Goal: Register for event/course

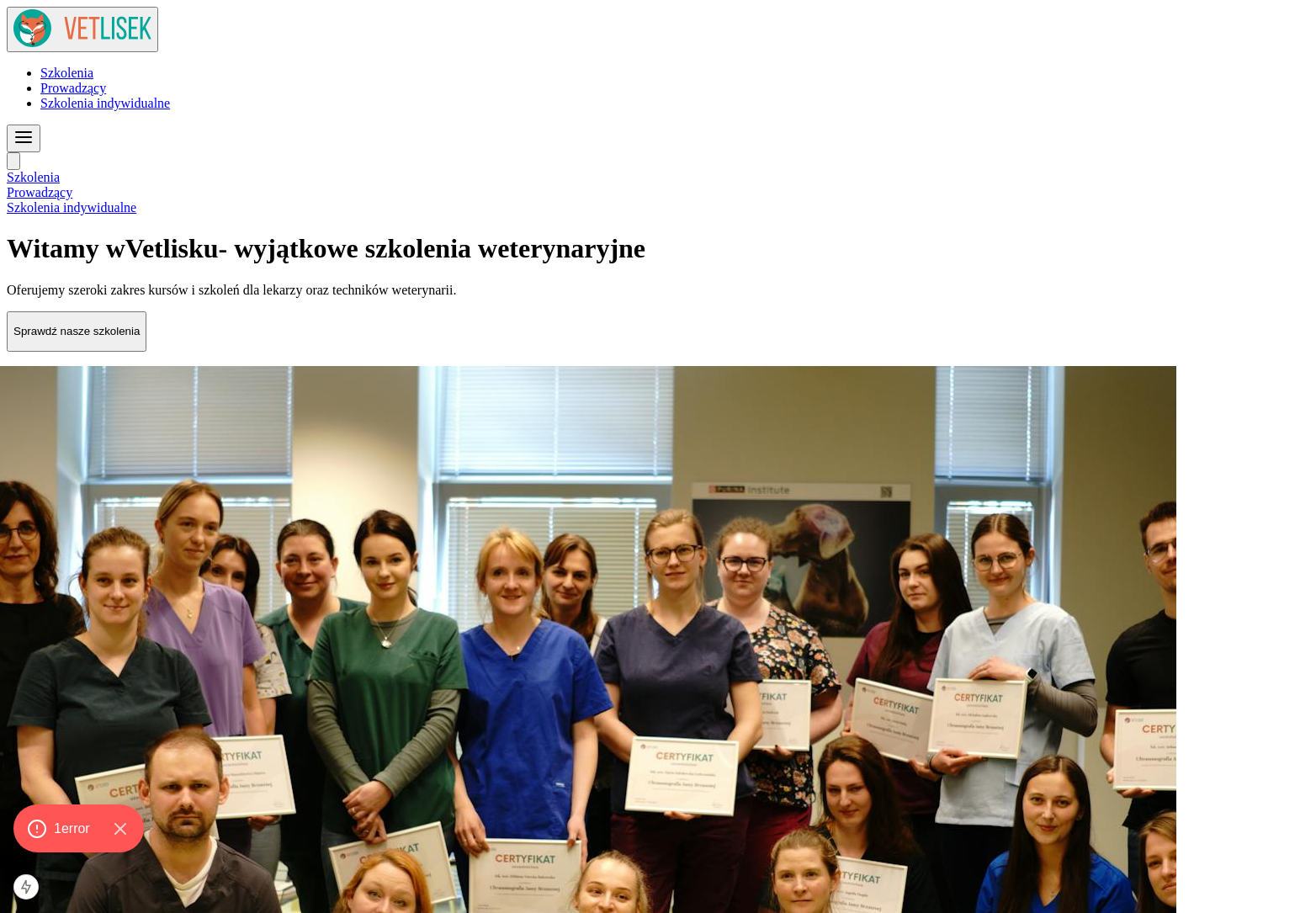
click at [262, 233] on h1 "Witamy w Vet lisku - wyjątkowe szkolenia weterynaryjne" at bounding box center [657, 249] width 1303 height 31
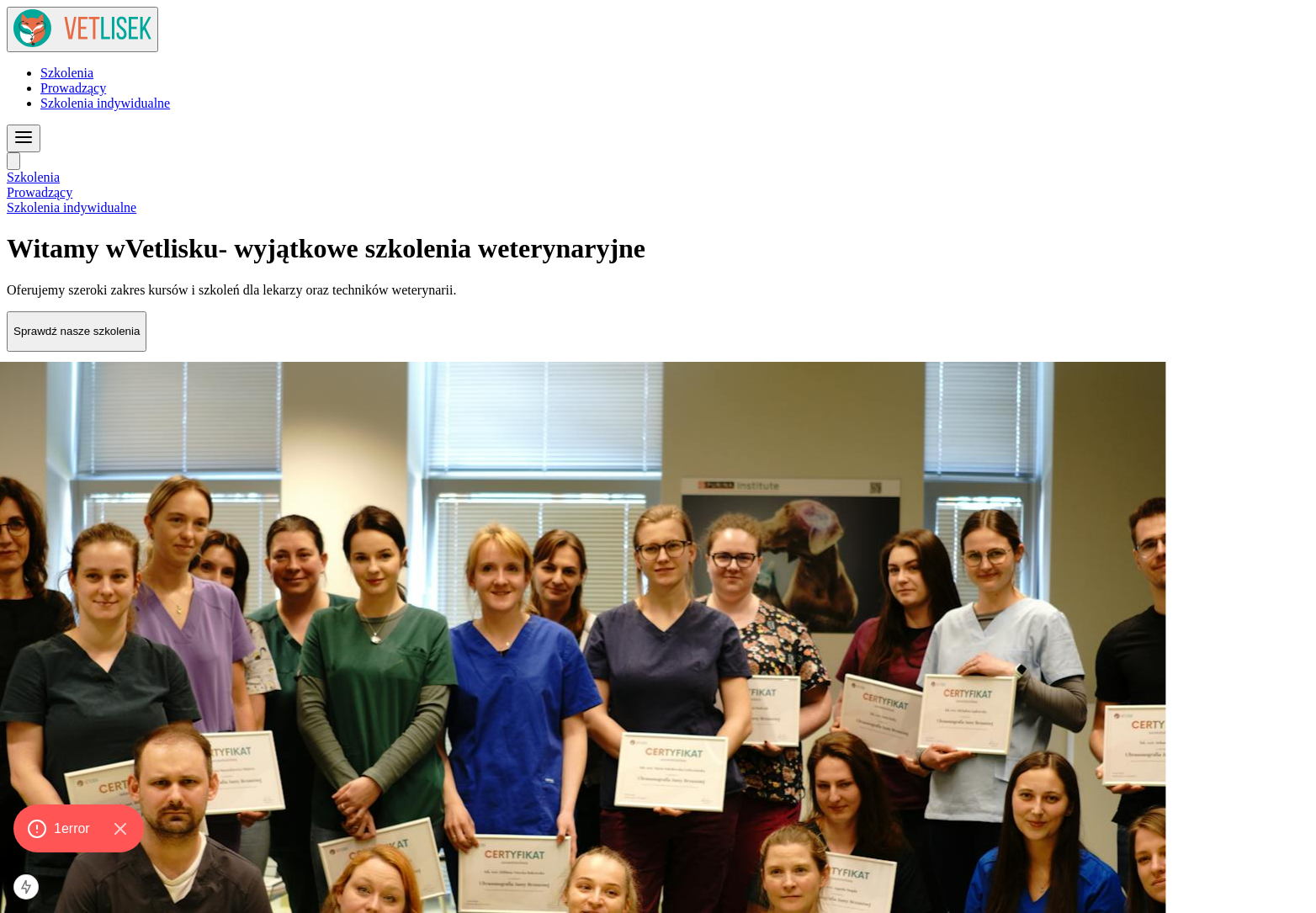
click at [170, 96] on span "Szkolenia indywidualne" at bounding box center [105, 103] width 129 height 14
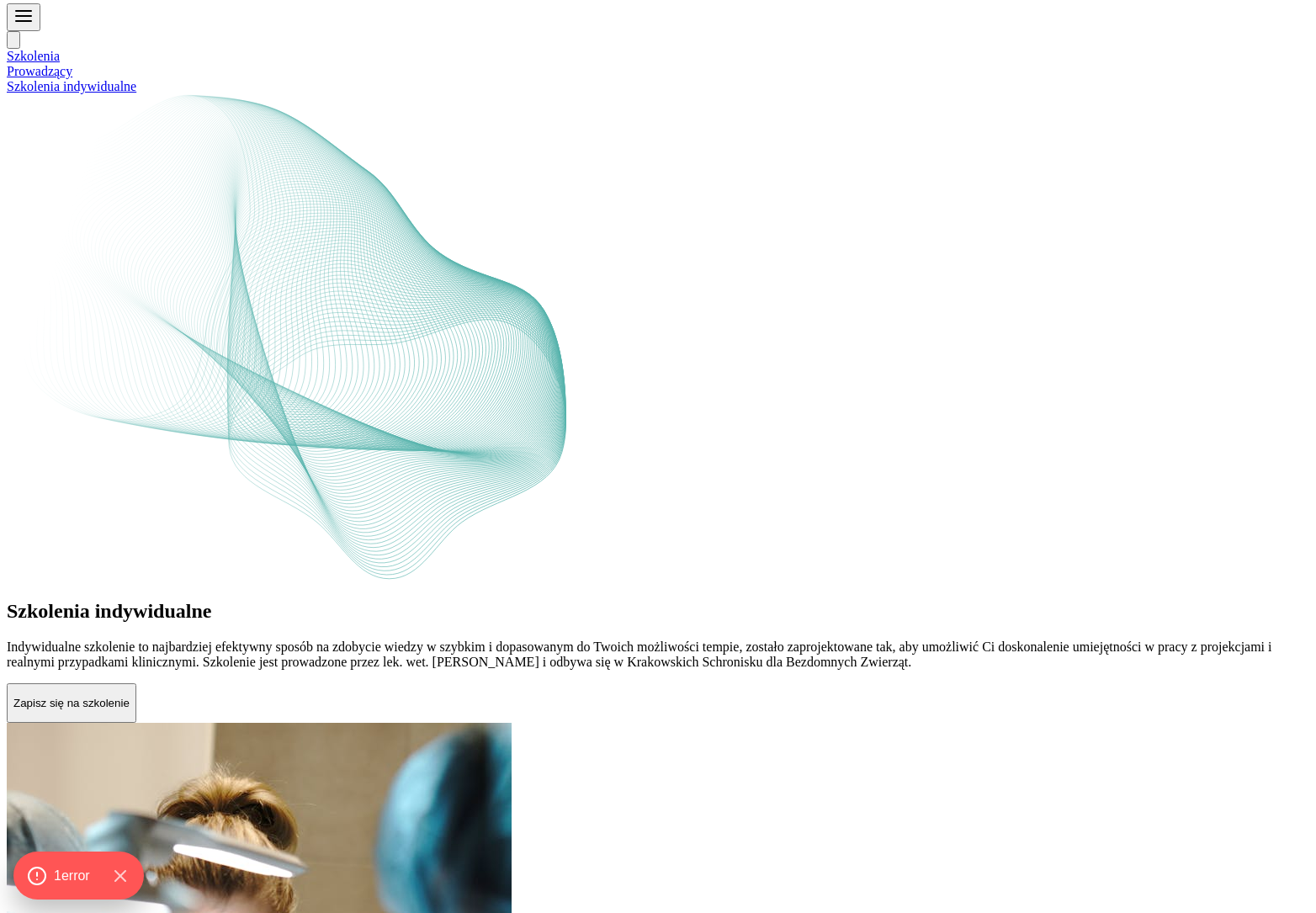
scroll to position [207, 0]
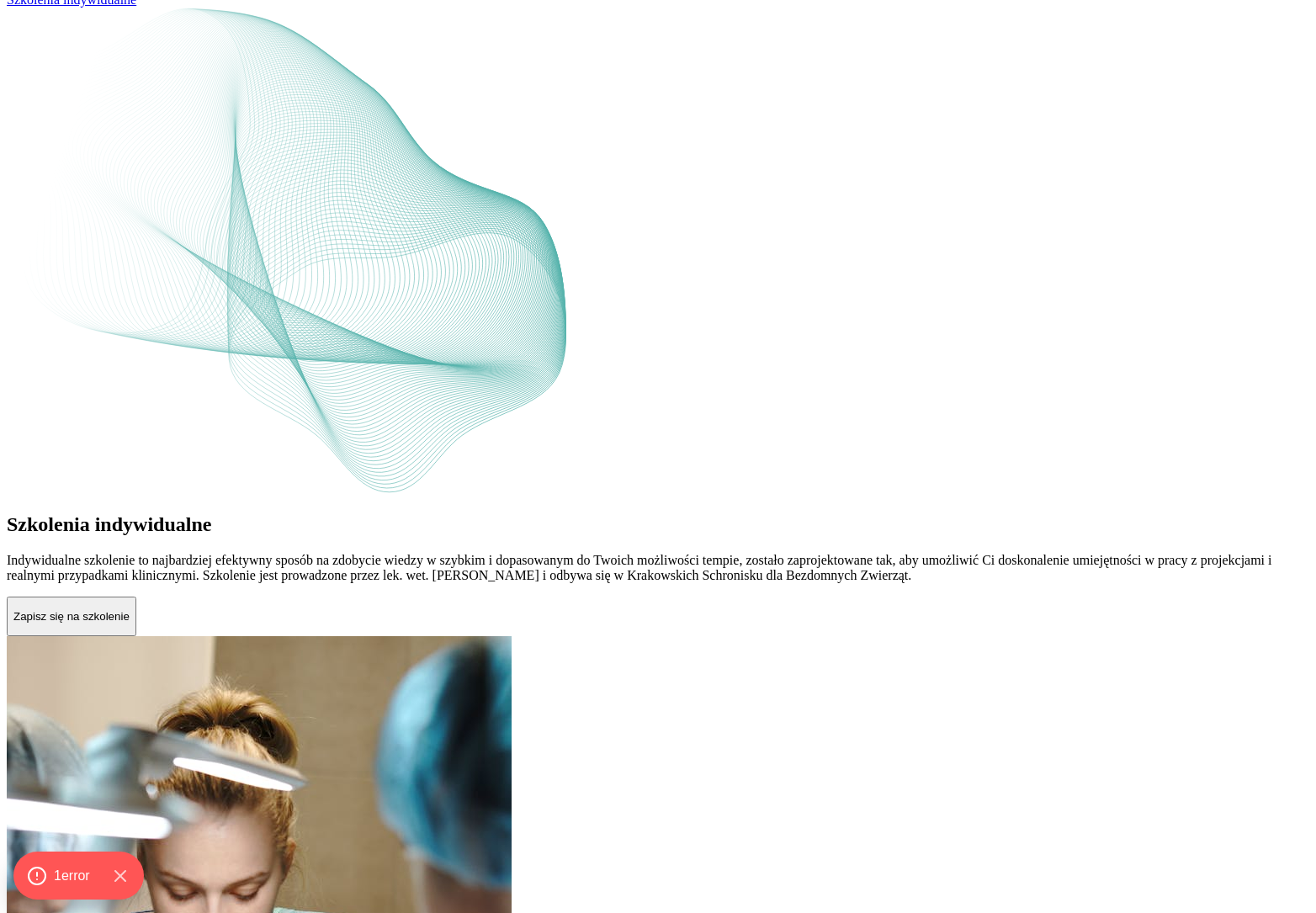
click at [129, 610] on p "Zapisz się na szkolenie" at bounding box center [71, 616] width 116 height 13
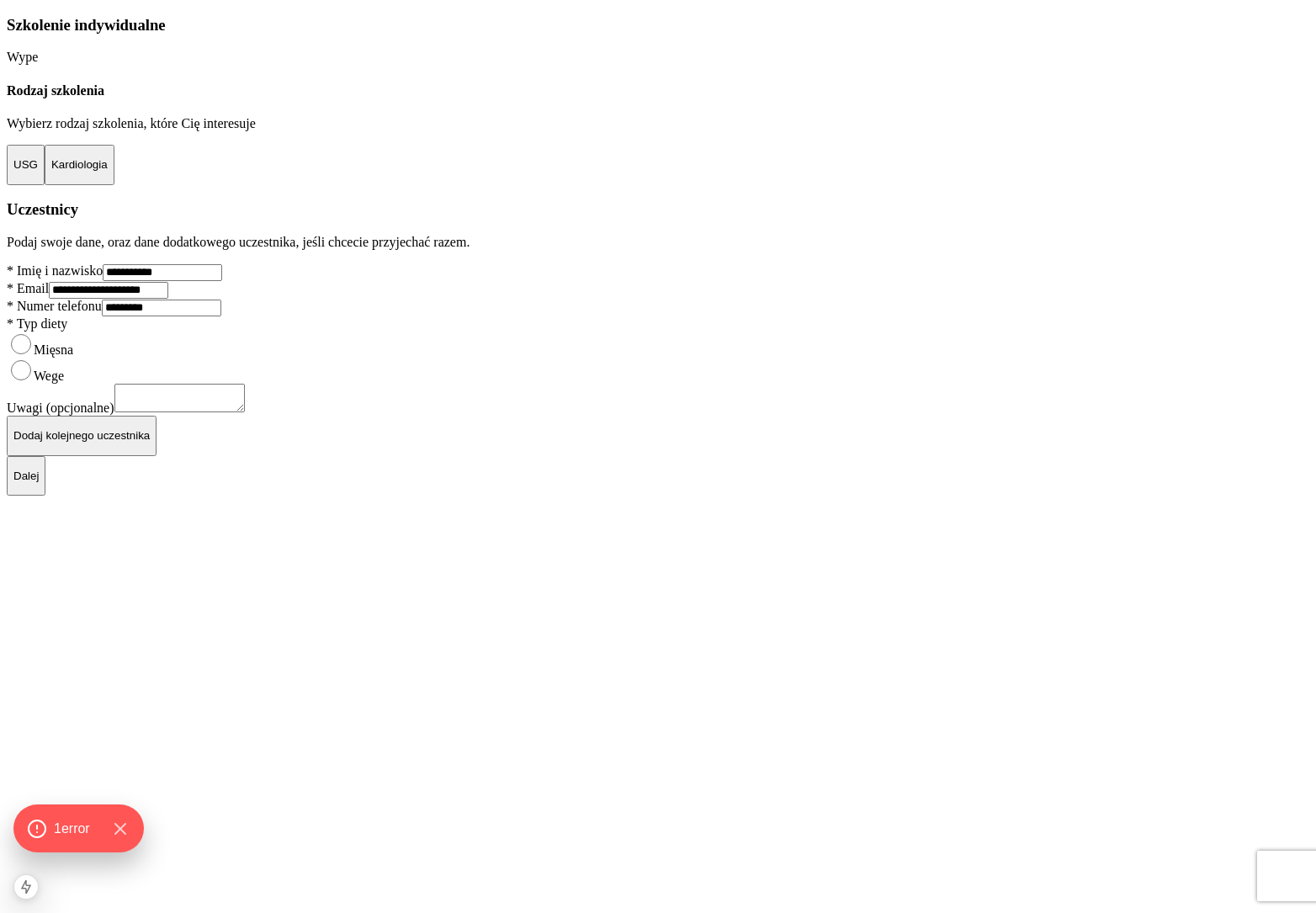
click at [433, 34] on h3 "Szkolenie indywidualne" at bounding box center [657, 25] width 1303 height 19
drag, startPoint x: 433, startPoint y: 146, endPoint x: 617, endPoint y: 136, distance: 184.3
click at [616, 34] on h3 "Szkolenie indywidualne" at bounding box center [657, 25] width 1303 height 19
click at [617, 34] on h3 "Szkolenie indywidualne" at bounding box center [657, 25] width 1303 height 19
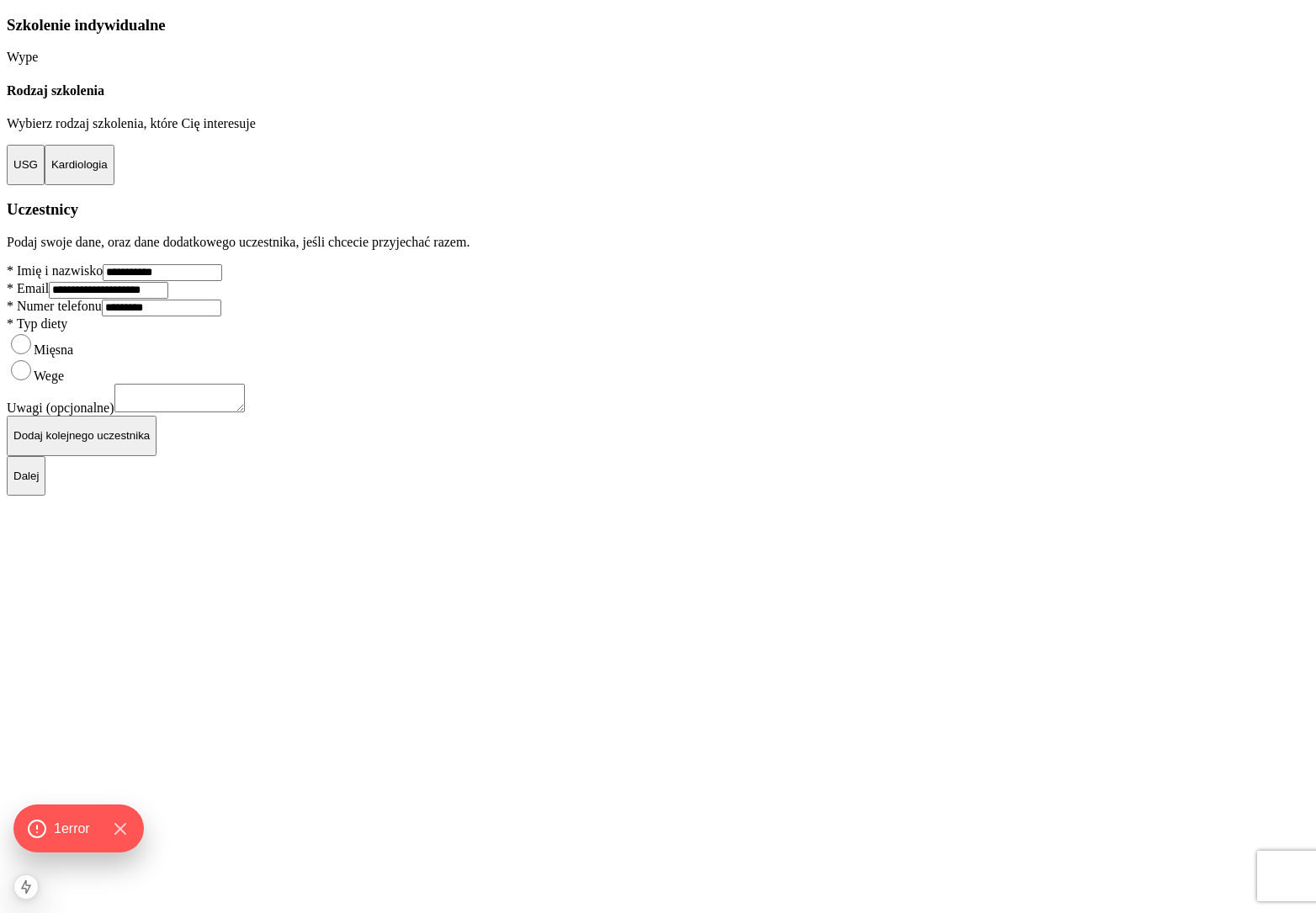
click at [349, 65] on p "Wype" at bounding box center [657, 57] width 1303 height 15
copy p "Wype"
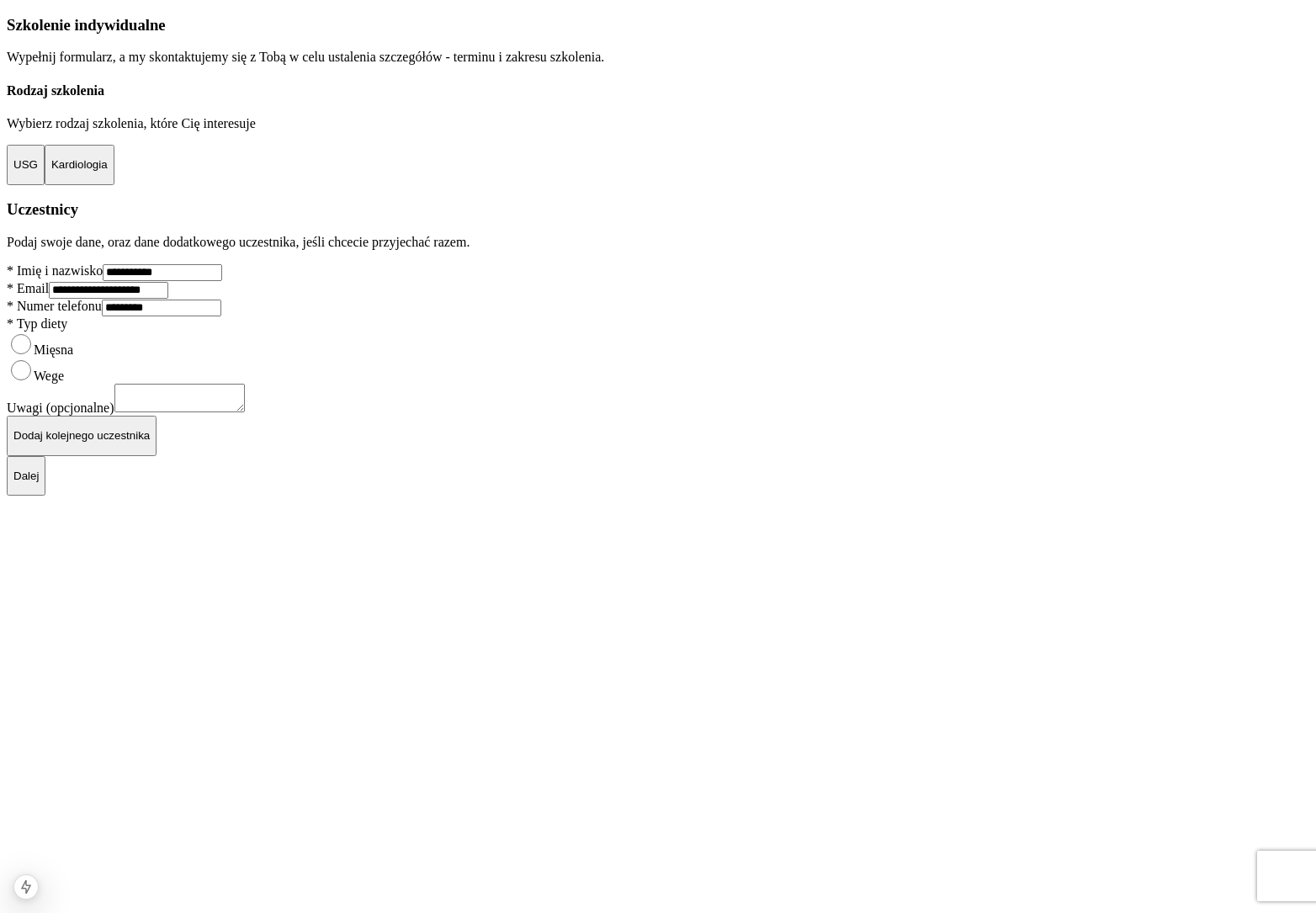
click at [504, 65] on p "Wypełnij formularz, a my skontaktujemy się z Tobą w celu ustalenia szczegółów -…" at bounding box center [657, 57] width 1303 height 15
drag, startPoint x: 504, startPoint y: 189, endPoint x: 594, endPoint y: 224, distance: 96.6
click at [594, 224] on div "**********" at bounding box center [657, 236] width 1303 height 440
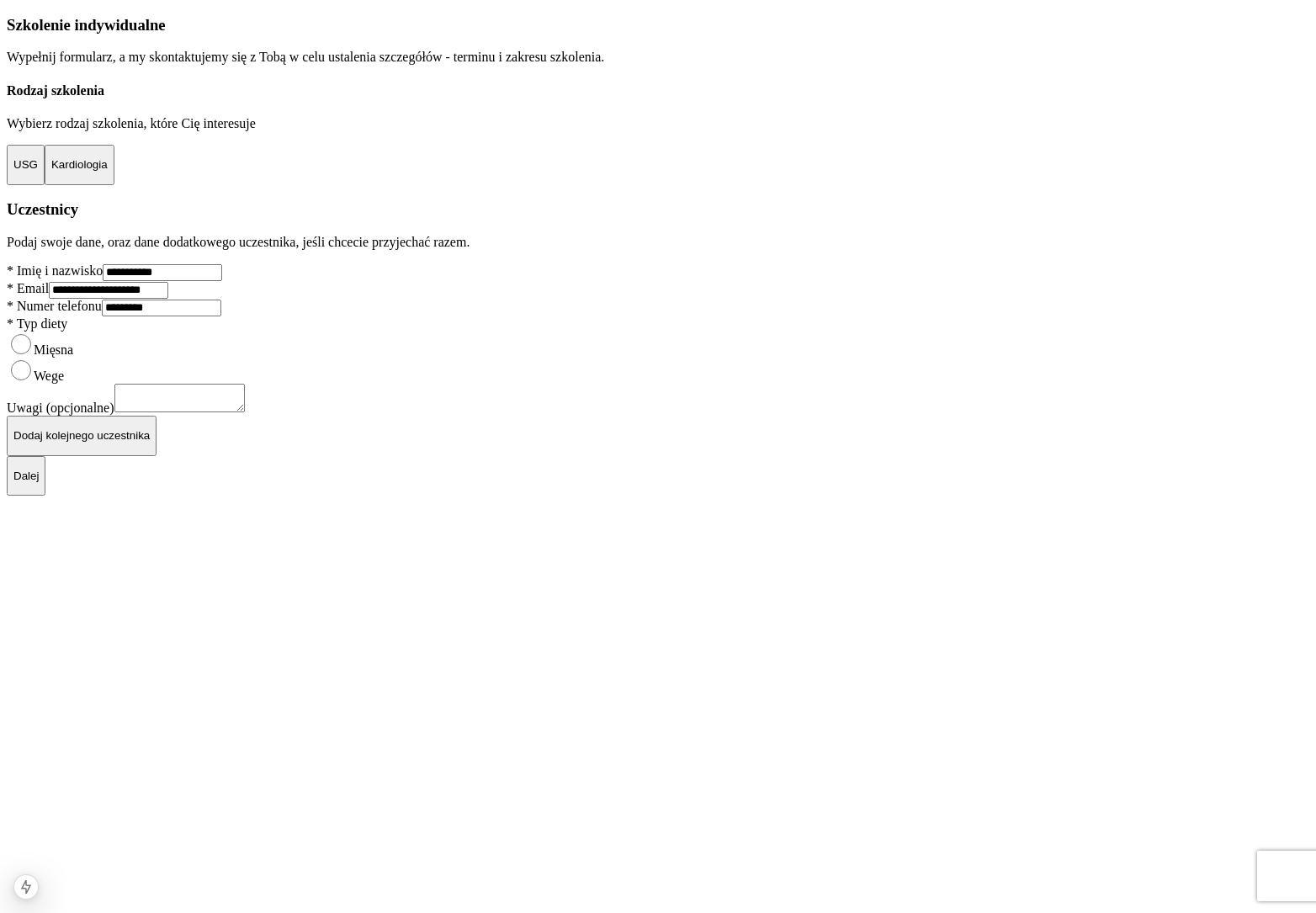
click at [562, 65] on p "Wypełnij formularz, a my skontaktujemy się z Tobą w celu ustalenia szczegółów -…" at bounding box center [657, 57] width 1303 height 15
drag, startPoint x: 562, startPoint y: 195, endPoint x: 591, endPoint y: 228, distance: 43.9
click at [591, 228] on div "**********" at bounding box center [657, 236] width 1303 height 440
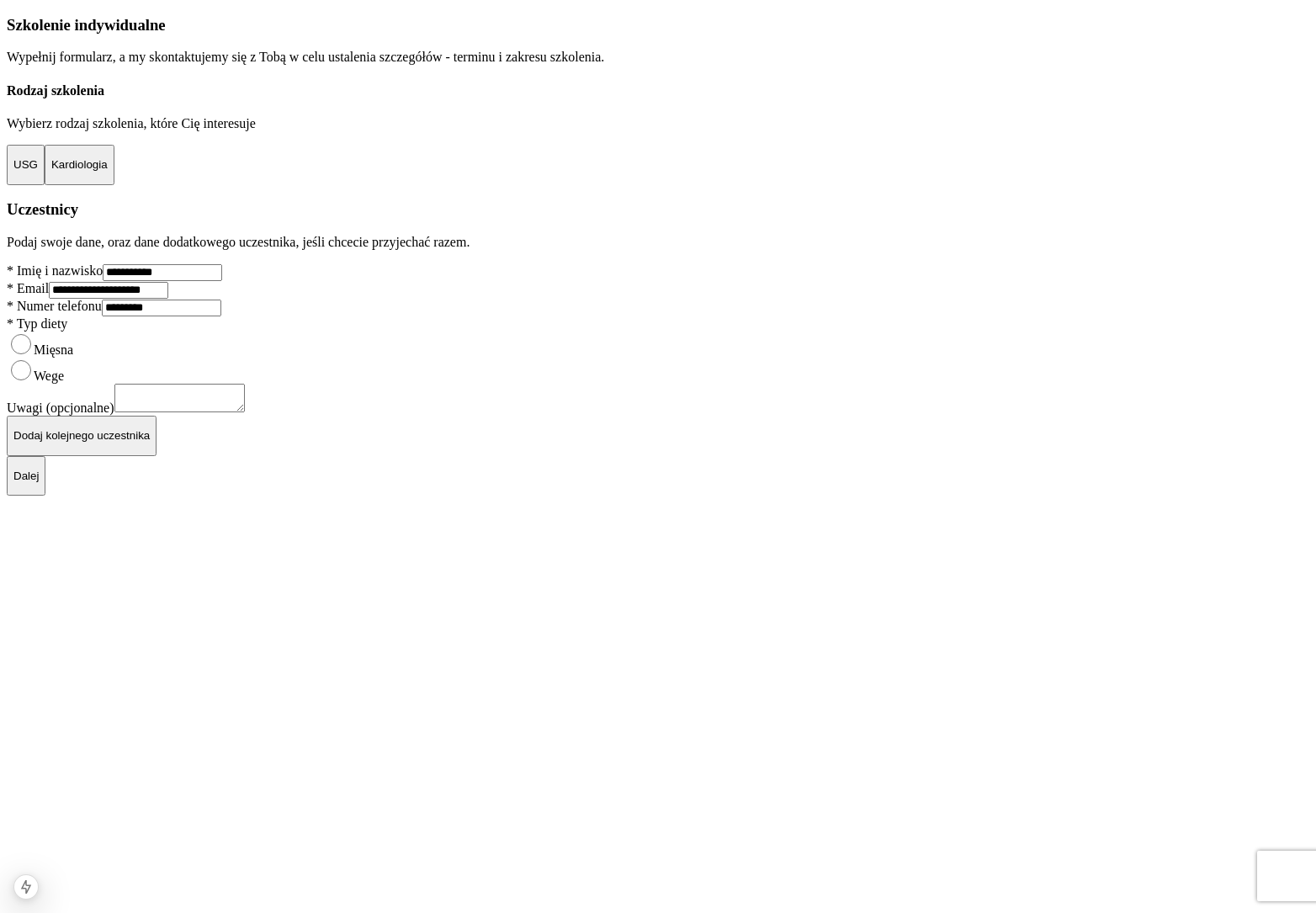
click at [381, 131] on p "Wybierz rodzaj szkolenia, które Cię interesuje" at bounding box center [657, 123] width 1303 height 15
drag, startPoint x: 381, startPoint y: 313, endPoint x: 483, endPoint y: 314, distance: 102.0
click at [483, 131] on p "Wybierz rodzaj szkolenia, które Cię interesuje" at bounding box center [657, 123] width 1303 height 15
click at [484, 131] on p "Wybierz rodzaj szkolenia, które Cię interesuje" at bounding box center [657, 123] width 1303 height 15
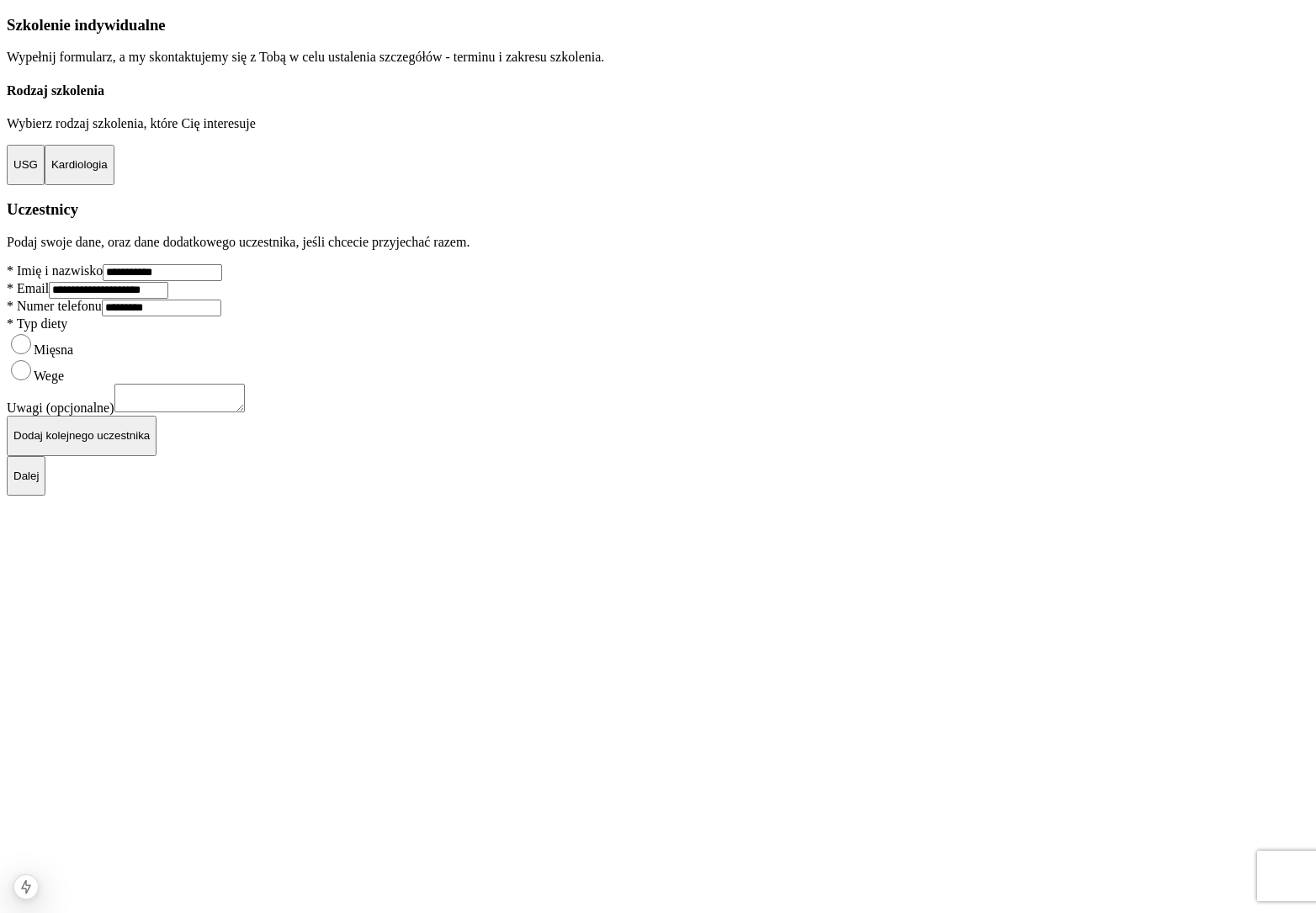
scroll to position [11, 0]
click at [114, 185] on button "Kardiologia" at bounding box center [80, 164] width 70 height 40
click at [45, 185] on button "USG" at bounding box center [25, 164] width 38 height 40
click at [114, 185] on button "Kardiologia" at bounding box center [80, 164] width 70 height 40
click at [45, 185] on button "USG" at bounding box center [25, 164] width 38 height 40
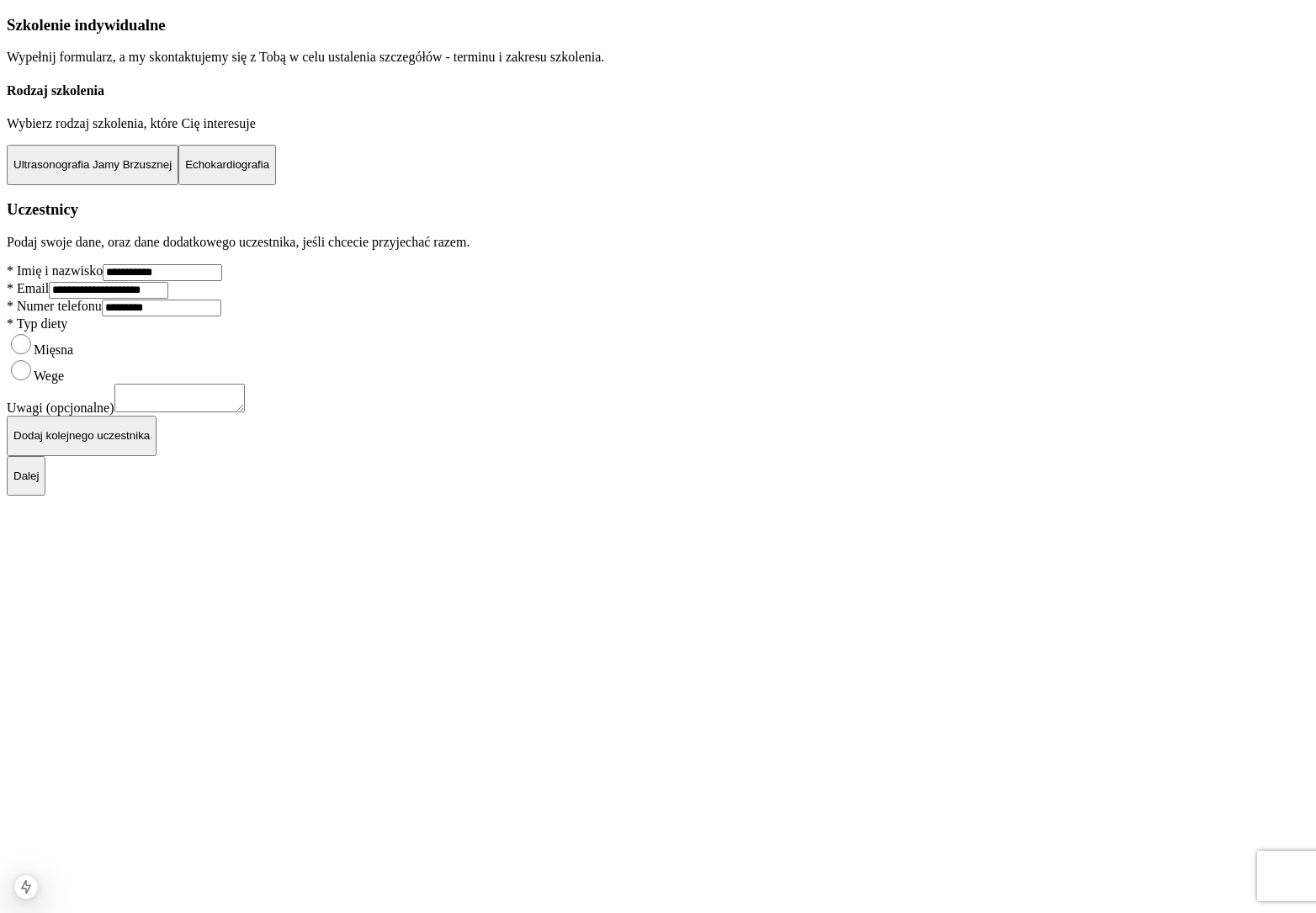
scroll to position [162, 0]
click at [222, 281] on input "**********" at bounding box center [162, 272] width 119 height 17
drag, startPoint x: 487, startPoint y: 371, endPoint x: 482, endPoint y: 364, distance: 8.6
click at [487, 263] on div at bounding box center [657, 263] width 1303 height 0
click at [397, 250] on p "Podaj swoje dane, oraz dane dodatkowego uczestnika, jeśli chcecie przyjechać ra…" at bounding box center [657, 241] width 1303 height 15
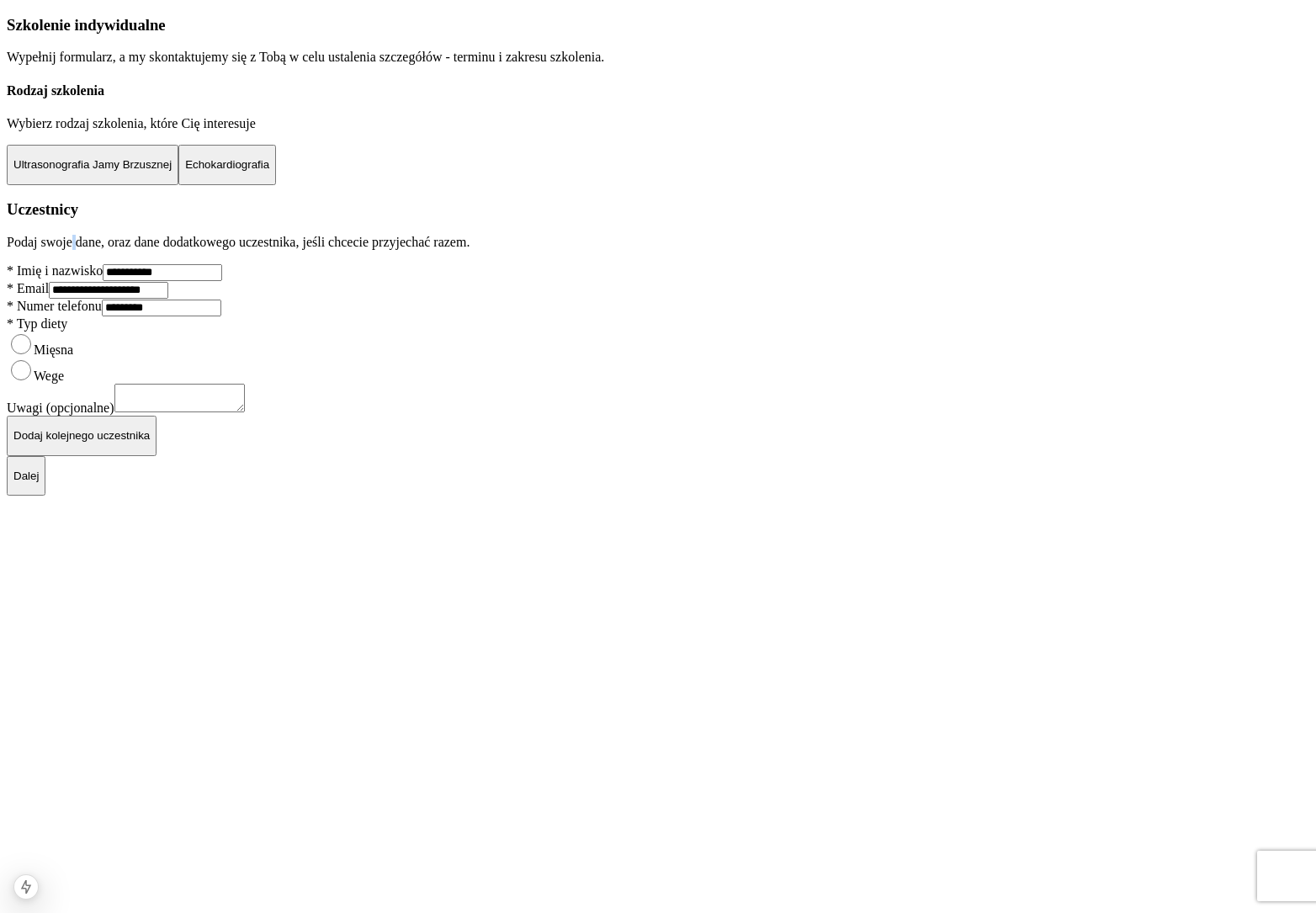
click at [397, 250] on p "Podaj swoje dane, oraz dane dodatkowego uczestnika, jeśli chcecie przyjechać ra…" at bounding box center [657, 241] width 1303 height 15
drag, startPoint x: 397, startPoint y: 336, endPoint x: 642, endPoint y: 339, distance: 245.0
click at [642, 250] on p "Podaj swoje dane, oraz dane dodatkowego uczestnika, jeśli chcecie przyjechać ra…" at bounding box center [657, 241] width 1303 height 15
click at [691, 250] on p "Podaj swoje dane, oraz dane dodatkowego uczestnika, jeśli chcecie przyjechać ra…" at bounding box center [657, 241] width 1303 height 15
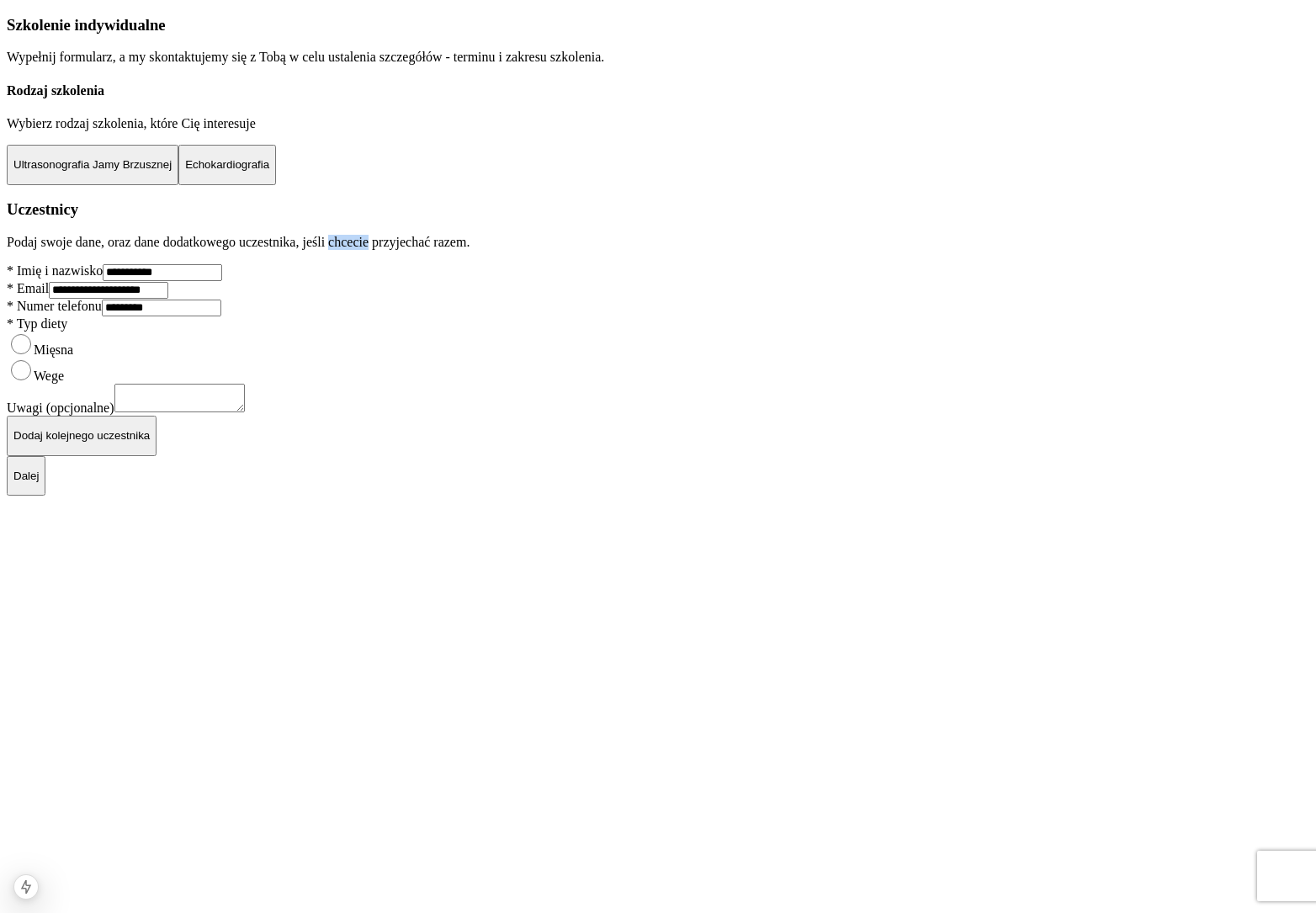
click at [691, 250] on p "Podaj swoje dane, oraz dane dodatkowego uczestnika, jeśli chcecie przyjechać ra…" at bounding box center [657, 241] width 1303 height 15
drag, startPoint x: 621, startPoint y: 346, endPoint x: 489, endPoint y: 341, distance: 132.1
click at [503, 250] on p "Podaj swoje dane, oraz dane dodatkowego uczestnika, jeśli chcecie przyjechać ra…" at bounding box center [657, 241] width 1303 height 15
click at [489, 250] on p "Podaj swoje dane, oraz dane dodatkowego uczestnika, jeśli chcecie przyjechać ra…" at bounding box center [657, 241] width 1303 height 15
click at [610, 250] on p "Podaj swoje dane, oraz dane dodatkowego uczestnika, jeśli chcecie przyjechać ra…" at bounding box center [657, 241] width 1303 height 15
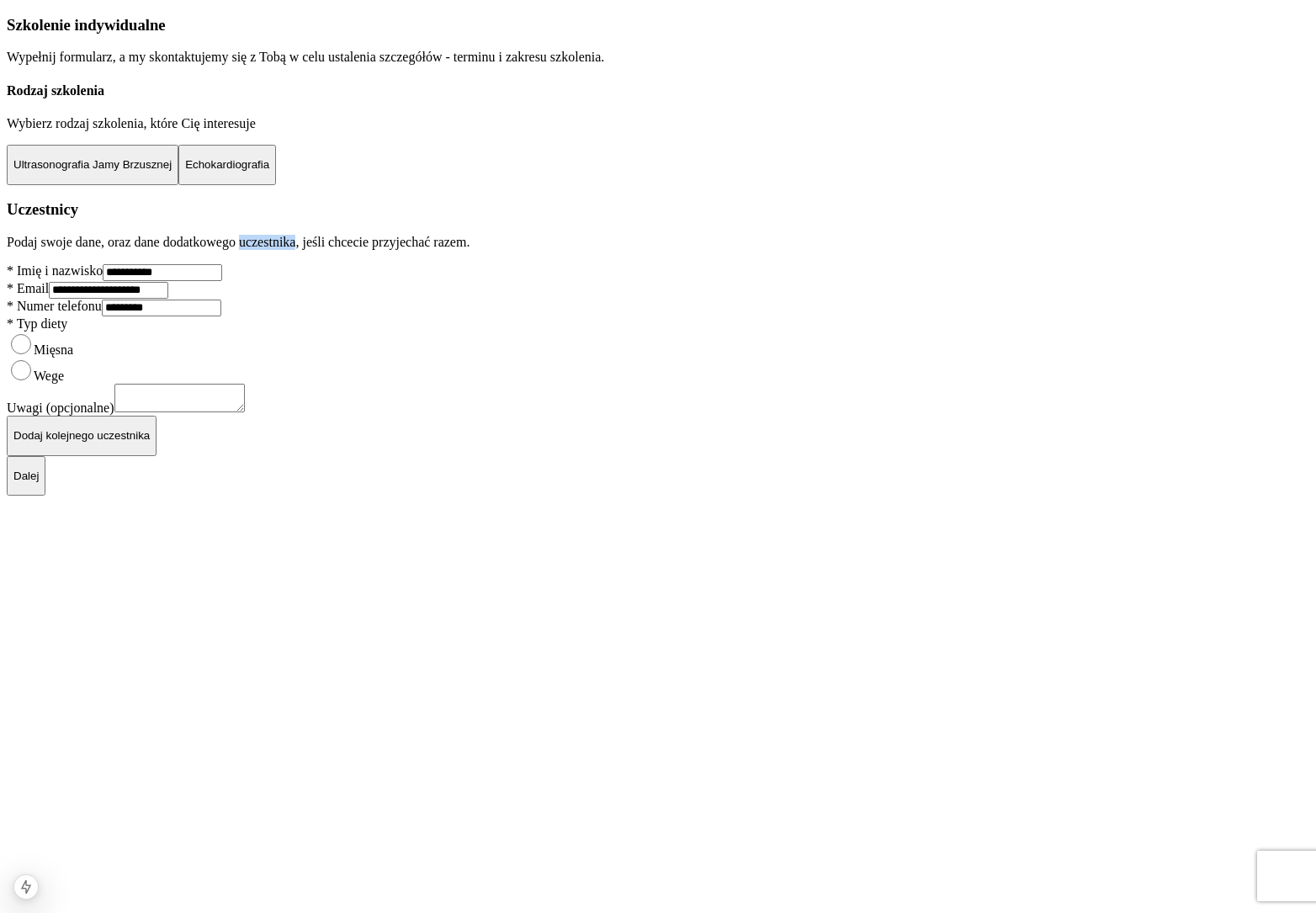
click at [610, 250] on p "Podaj swoje dane, oraz dane dodatkowego uczestnika, jeśli chcecie przyjechać ra…" at bounding box center [657, 241] width 1303 height 15
drag, startPoint x: 496, startPoint y: 325, endPoint x: 426, endPoint y: 322, distance: 70.1
click at [427, 322] on div "**********" at bounding box center [657, 236] width 1303 height 440
click at [426, 322] on div "**********" at bounding box center [657, 236] width 1303 height 440
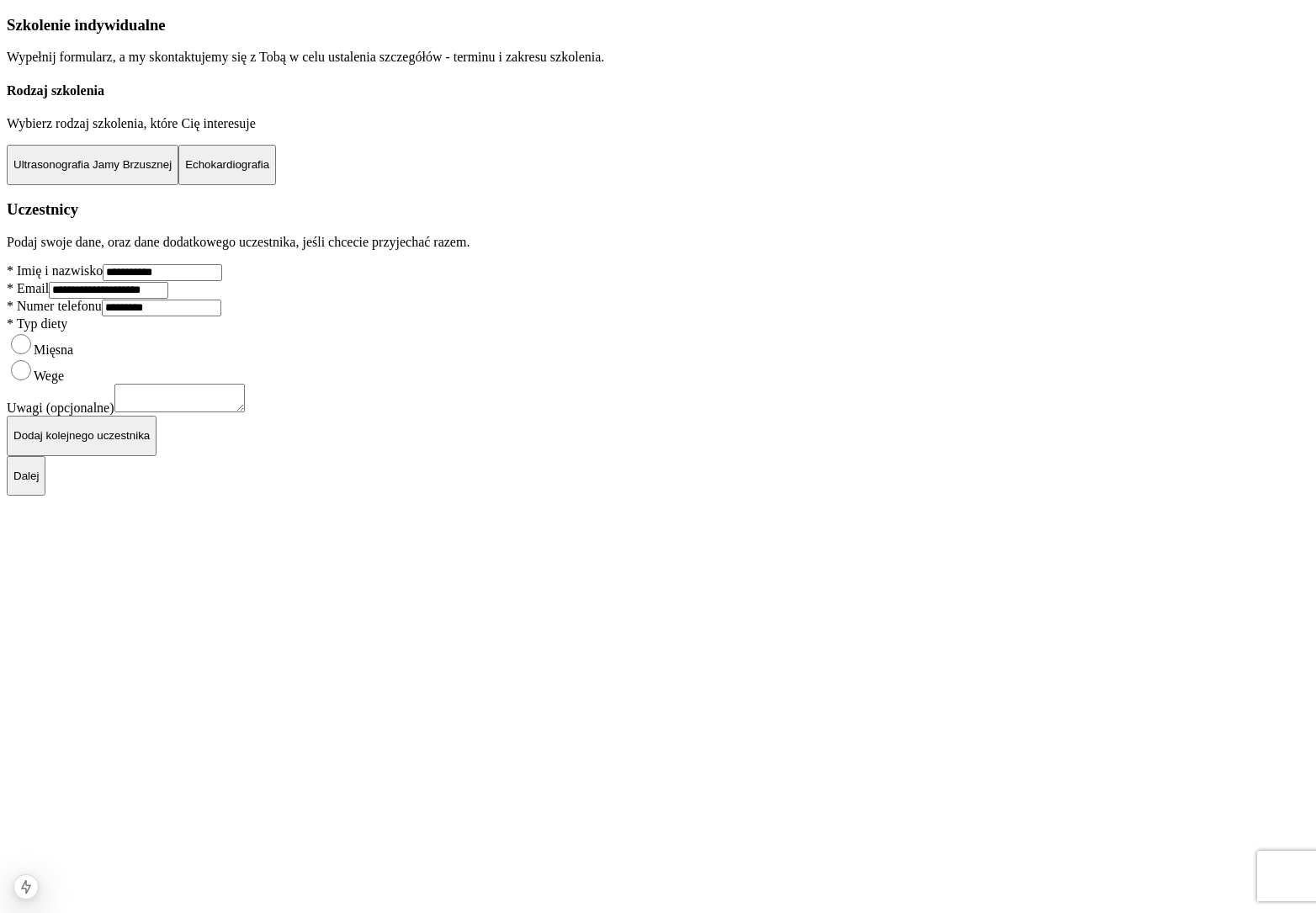
click at [150, 442] on p "Dodaj kolejnego uczestnika" at bounding box center [82, 435] width 136 height 13
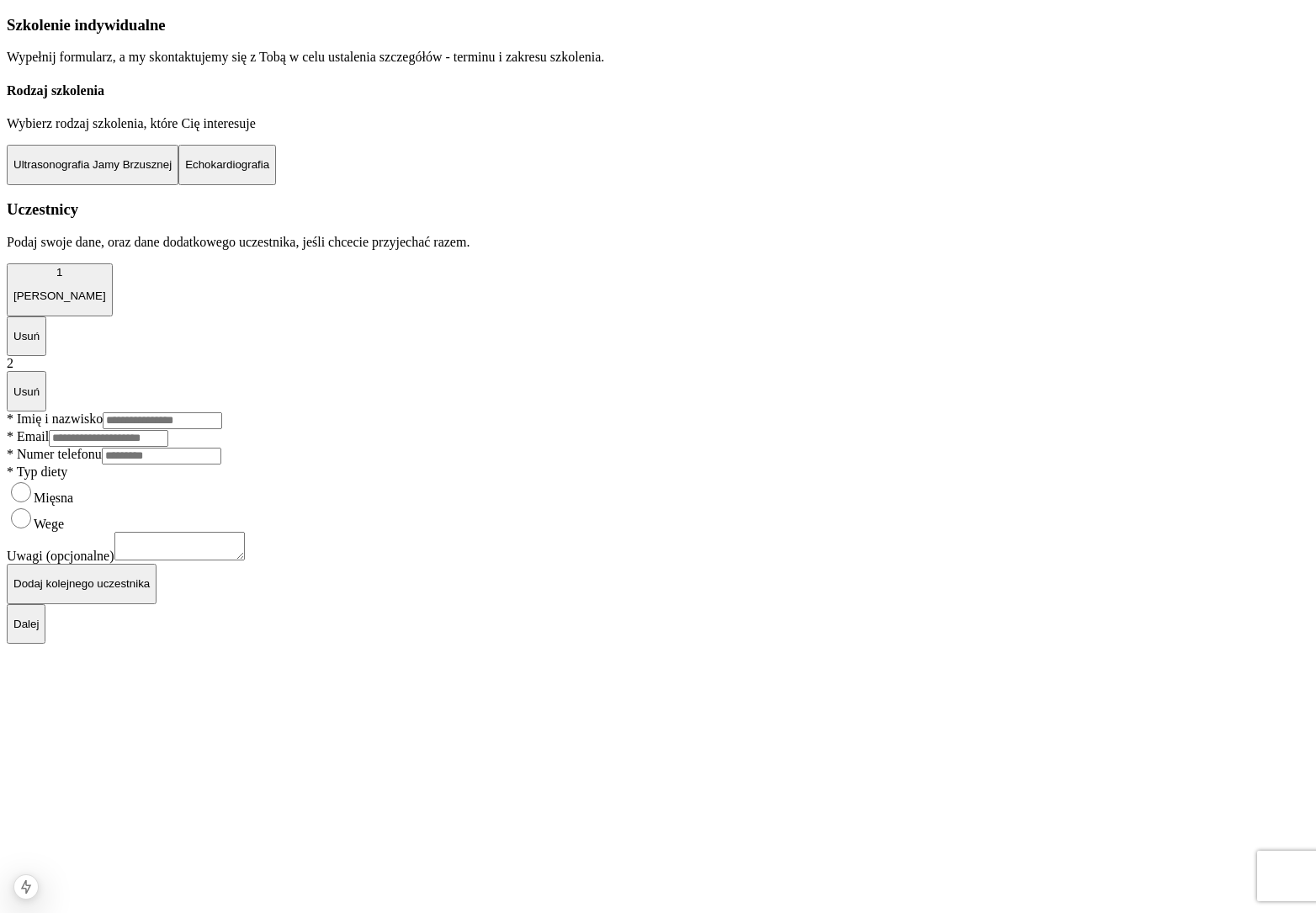
click at [222, 412] on input "Imię i nazwisko" at bounding box center [162, 420] width 119 height 17
type input "****"
type input "**********"
type input "*"
type input "**********"
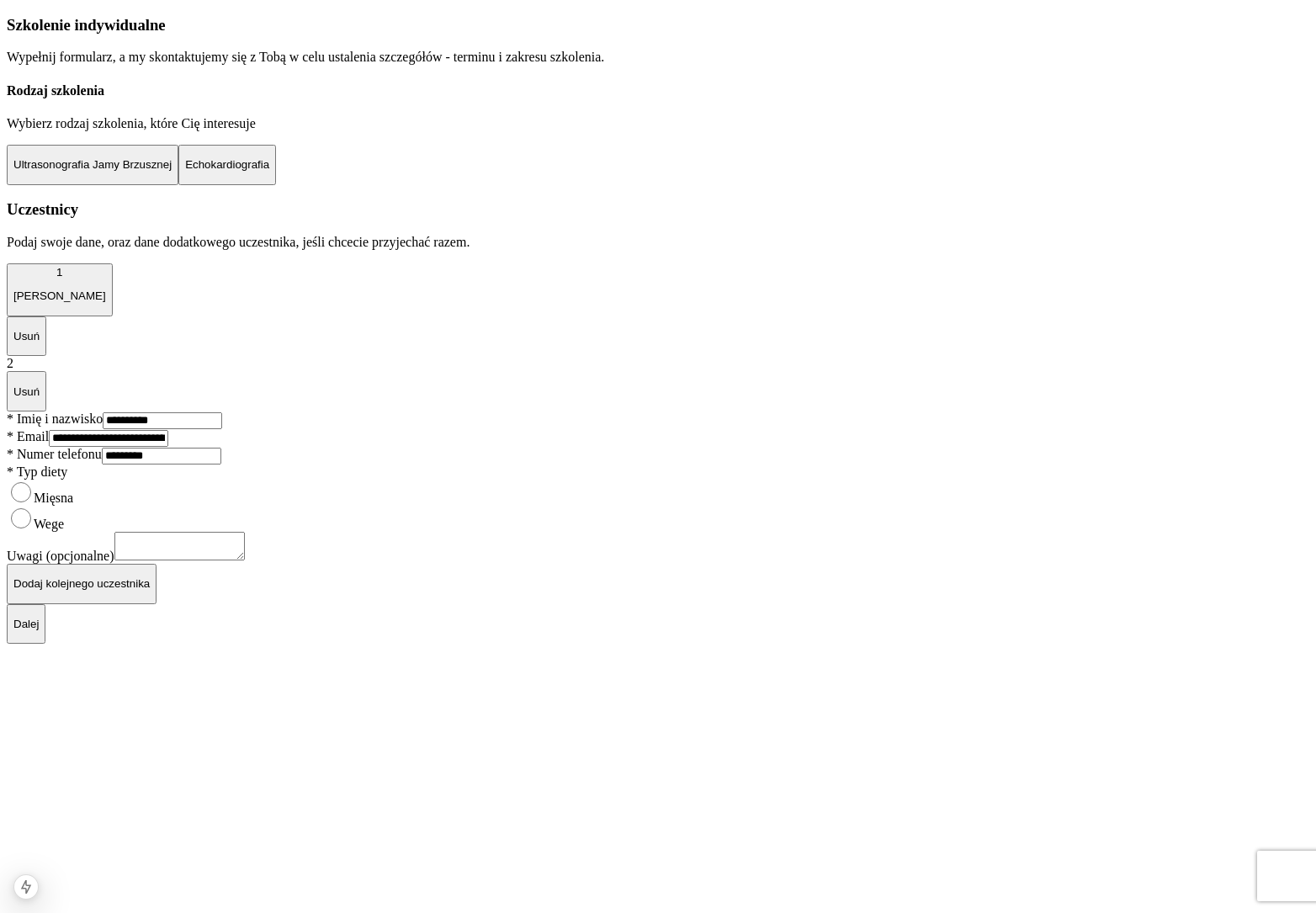
type input "*********"
click at [39, 630] on p "Dalej" at bounding box center [26, 624] width 25 height 13
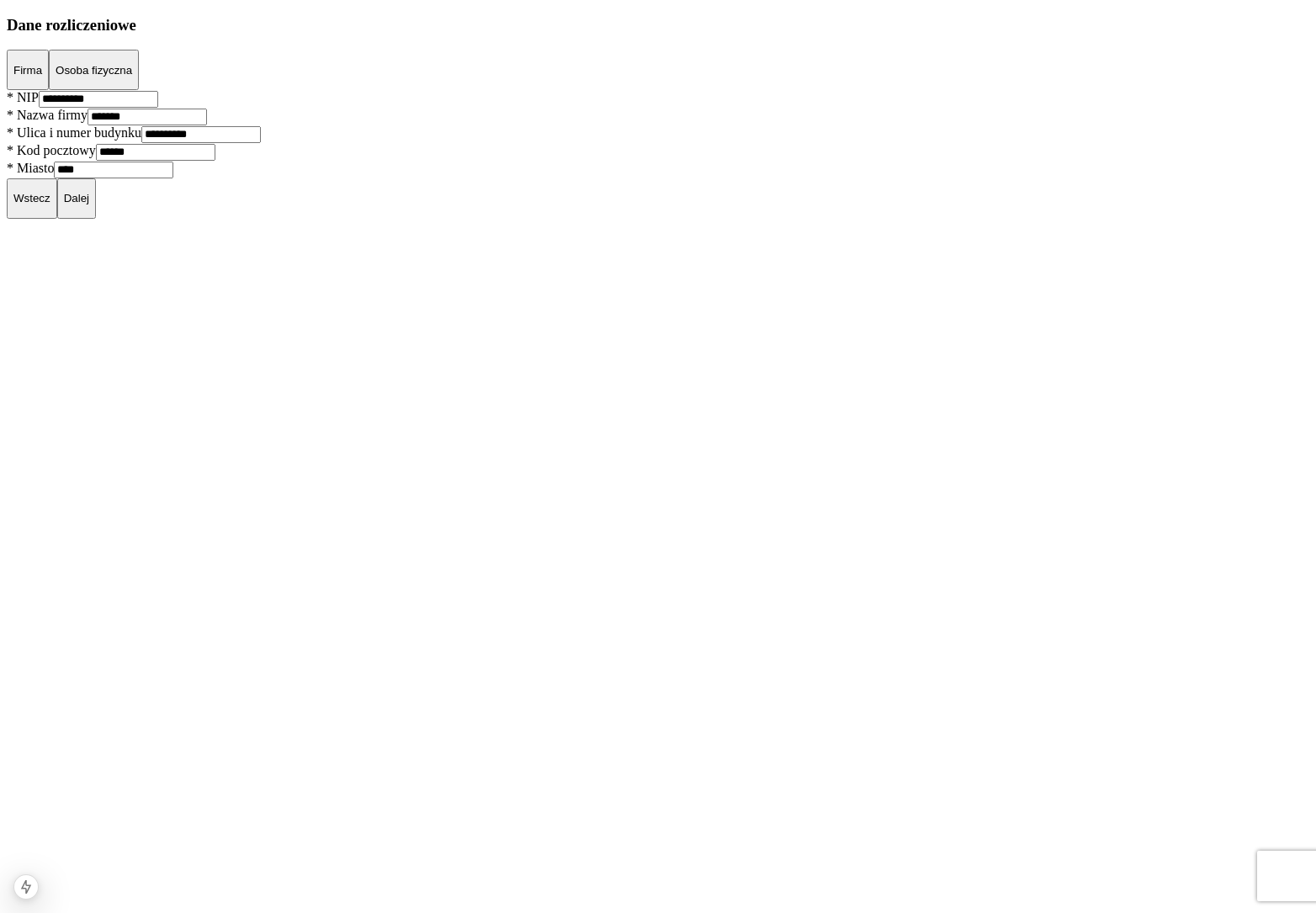
scroll to position [0, 0]
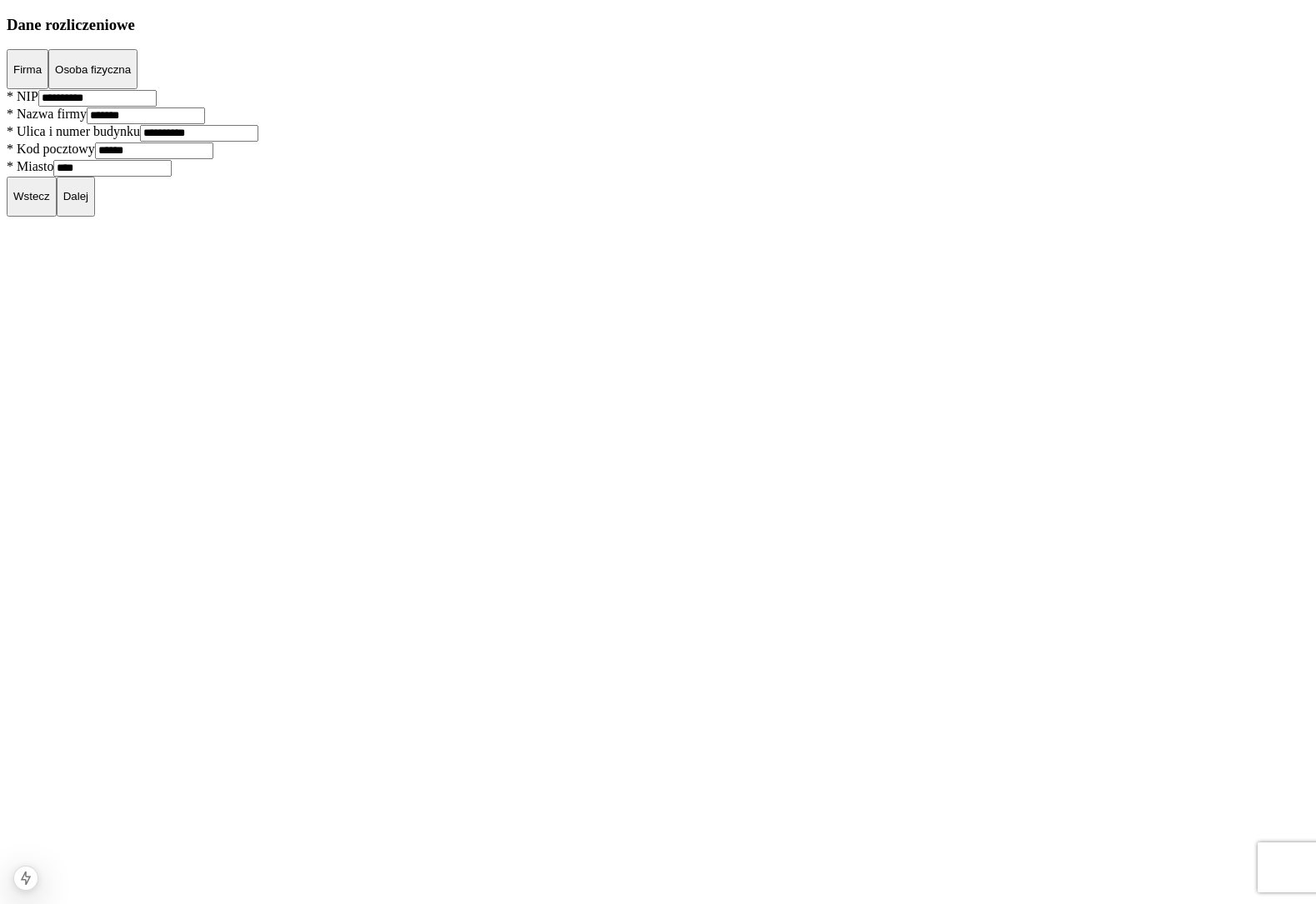
click at [38, 103] on label "* NIP" at bounding box center [22, 96] width 32 height 14
click at [383, 34] on h3 "Dane rozliczeniowe" at bounding box center [657, 25] width 1303 height 19
drag, startPoint x: 383, startPoint y: 168, endPoint x: 478, endPoint y: 179, distance: 95.6
click at [478, 34] on h3 "Dane rozliczeniowe" at bounding box center [657, 25] width 1303 height 19
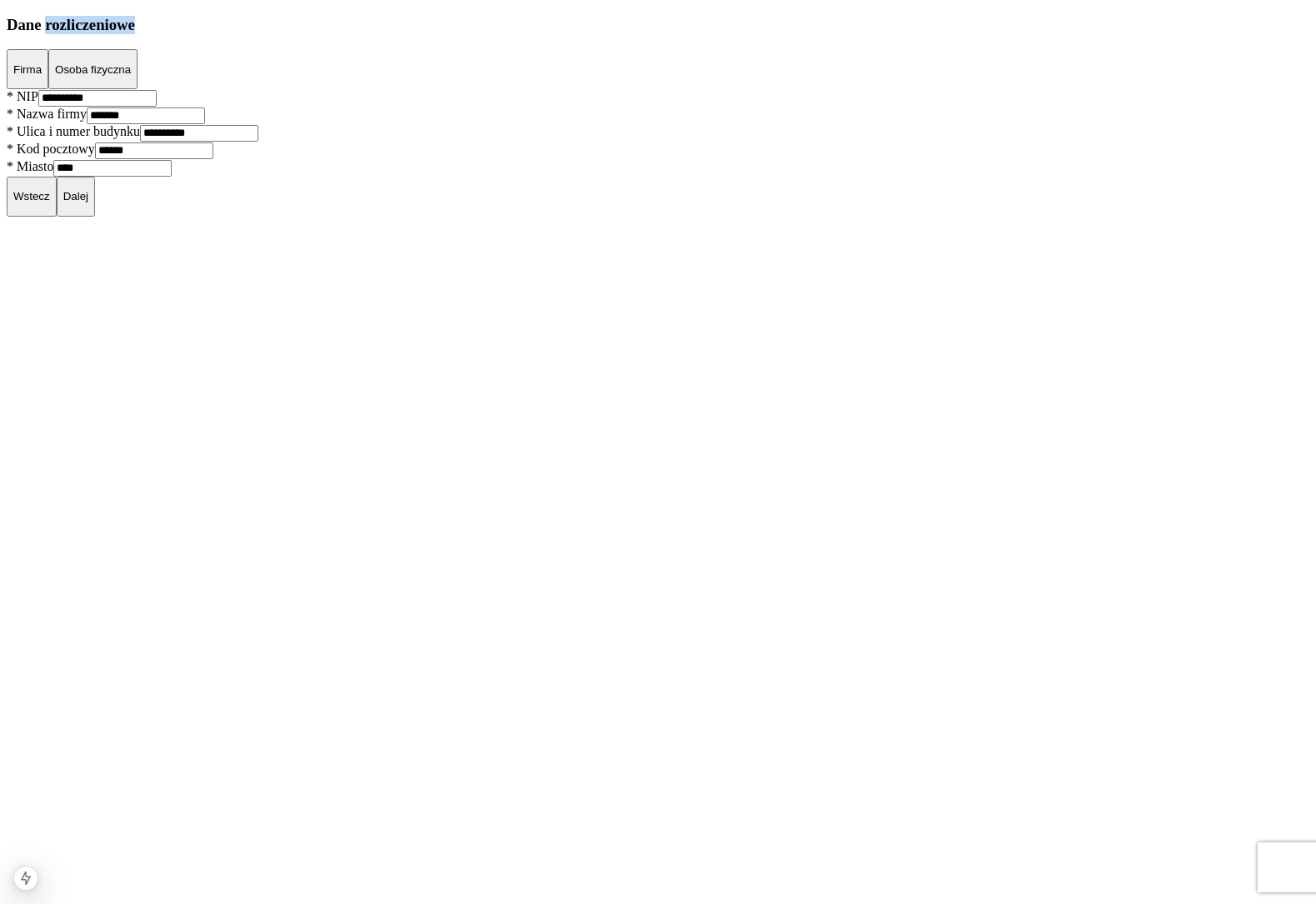
drag, startPoint x: 478, startPoint y: 179, endPoint x: 426, endPoint y: 177, distance: 52.0
click at [478, 34] on h3 "Dane rozliczeniowe" at bounding box center [657, 25] width 1303 height 19
drag, startPoint x: 426, startPoint y: 177, endPoint x: 368, endPoint y: 174, distance: 58.1
click at [370, 34] on h3 "Dane rozliczeniowe" at bounding box center [657, 25] width 1303 height 19
click at [368, 34] on h3 "Dane rozliczeniowe" at bounding box center [657, 25] width 1303 height 19
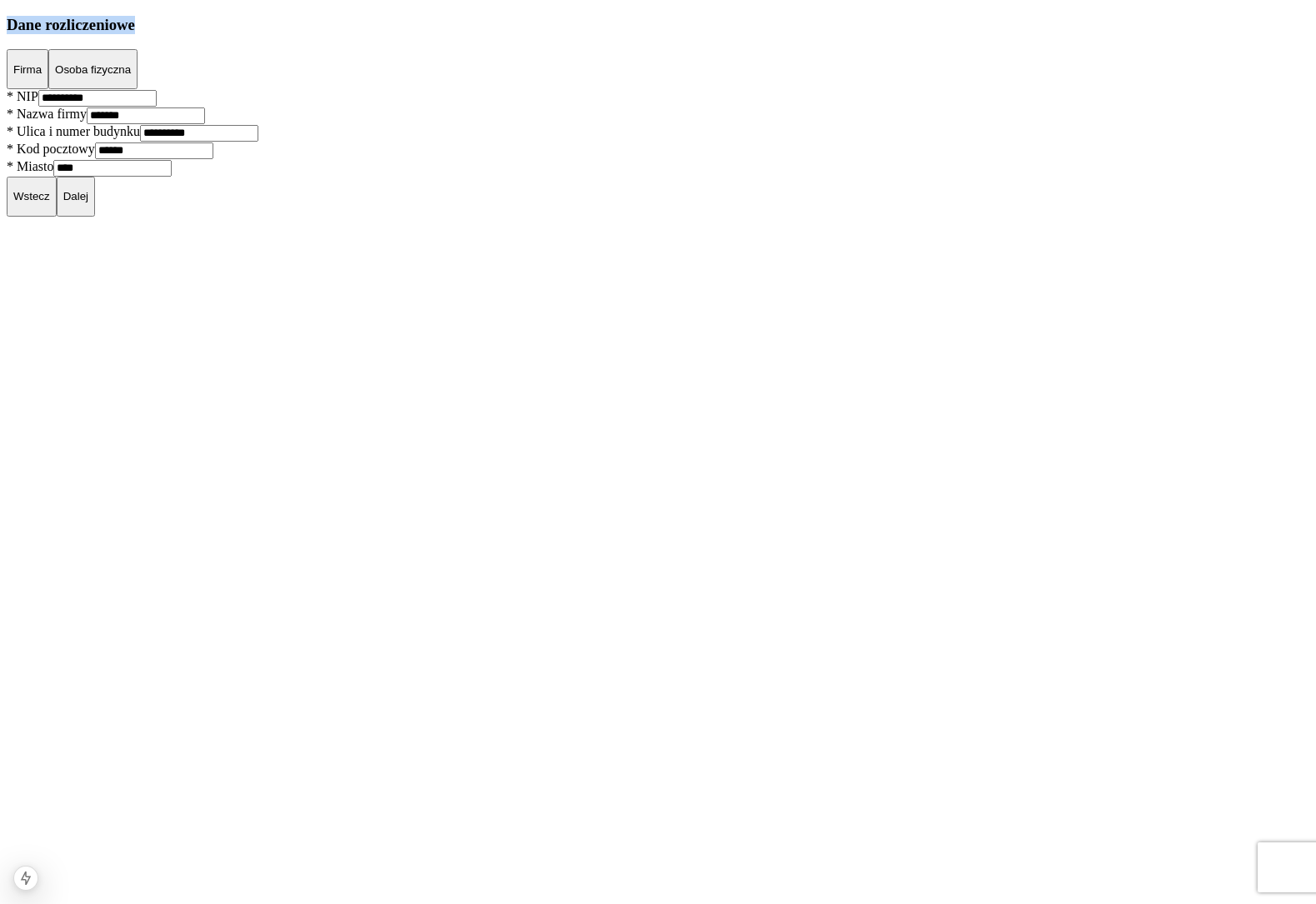
drag, startPoint x: 368, startPoint y: 174, endPoint x: 469, endPoint y: 178, distance: 101.1
click at [469, 34] on h3 "Dane rozliczeniowe" at bounding box center [657, 25] width 1303 height 19
drag, startPoint x: 469, startPoint y: 178, endPoint x: 384, endPoint y: 177, distance: 85.0
click at [384, 34] on h3 "Dane rozliczeniowe" at bounding box center [657, 25] width 1303 height 19
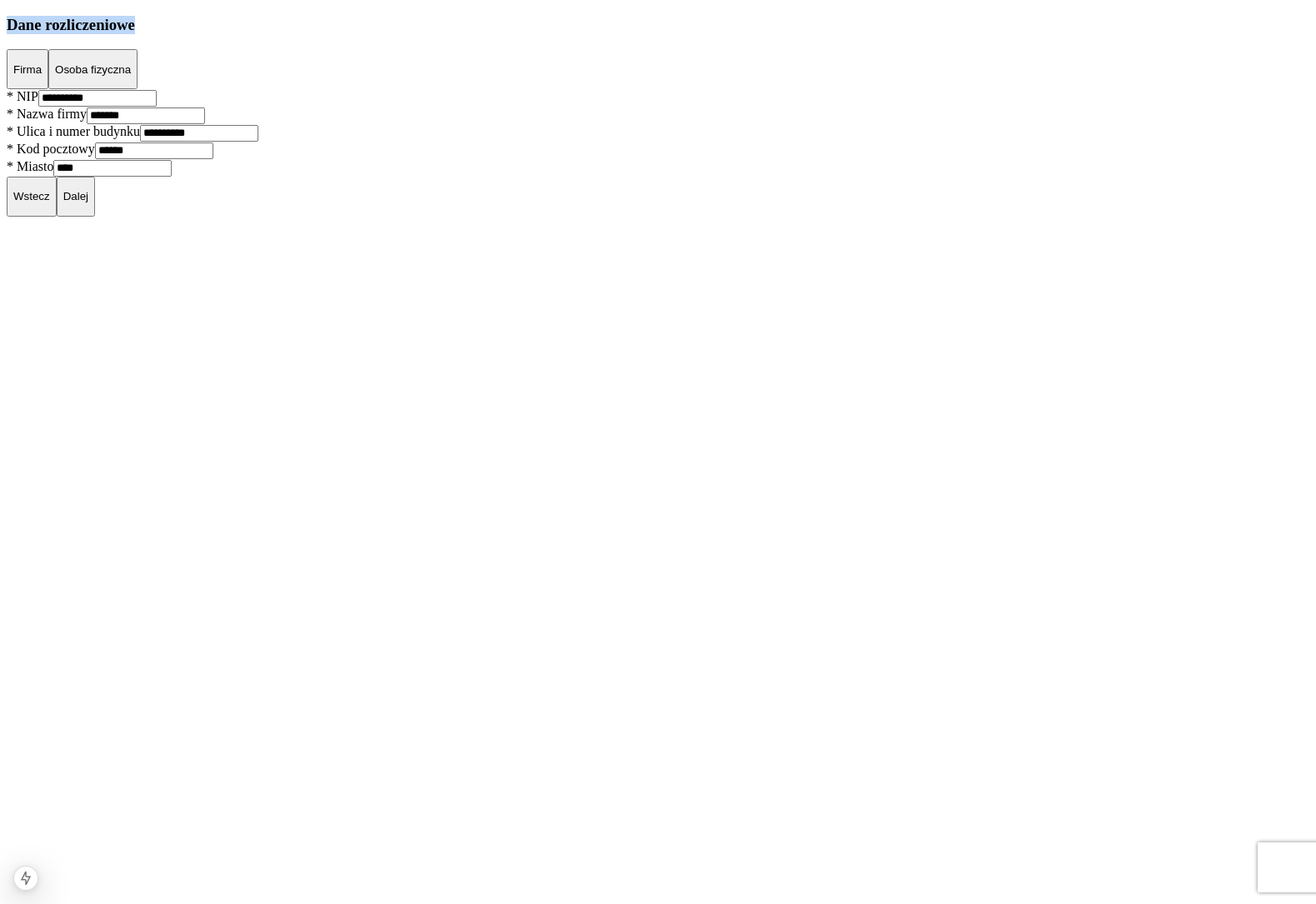
click at [384, 34] on h3 "Dane rozliczeniowe" at bounding box center [657, 25] width 1303 height 19
drag, startPoint x: 384, startPoint y: 177, endPoint x: 463, endPoint y: 178, distance: 79.0
click at [462, 34] on h3 "Dane rozliczeniowe" at bounding box center [657, 25] width 1303 height 19
click at [463, 34] on h3 "Dane rozliczeniowe" at bounding box center [657, 25] width 1303 height 19
drag, startPoint x: 463, startPoint y: 178, endPoint x: 396, endPoint y: 177, distance: 67.0
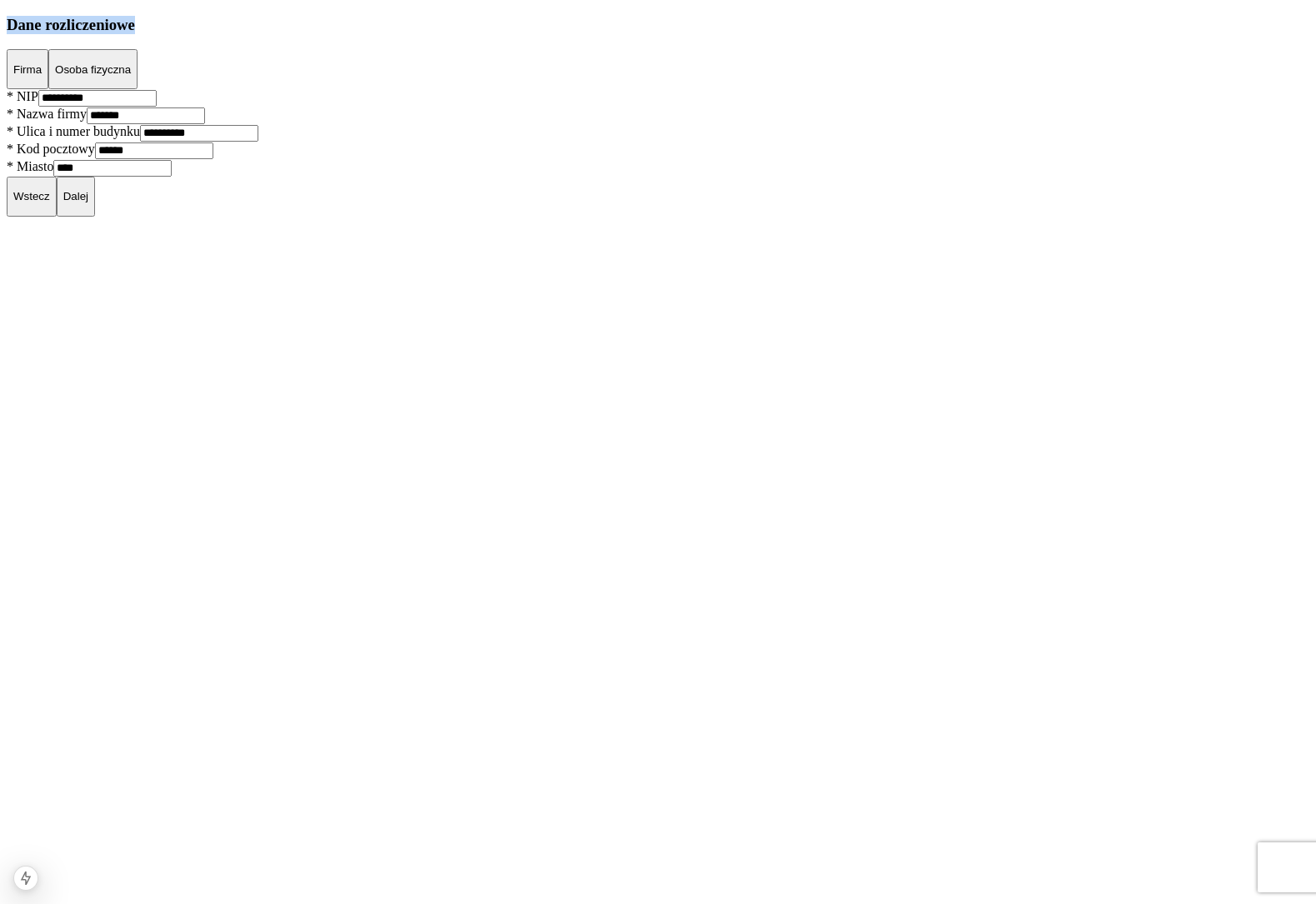
click at [397, 34] on h3 "Dane rozliczeniowe" at bounding box center [657, 25] width 1303 height 19
click at [389, 34] on h3 "Dane rozliczeniowe" at bounding box center [657, 25] width 1303 height 19
drag, startPoint x: 389, startPoint y: 178, endPoint x: 464, endPoint y: 187, distance: 75.5
click at [454, 34] on h3 "Dane rozliczeniowe" at bounding box center [657, 25] width 1303 height 19
click at [467, 34] on h3 "Dane rozliczeniowe" at bounding box center [657, 25] width 1303 height 19
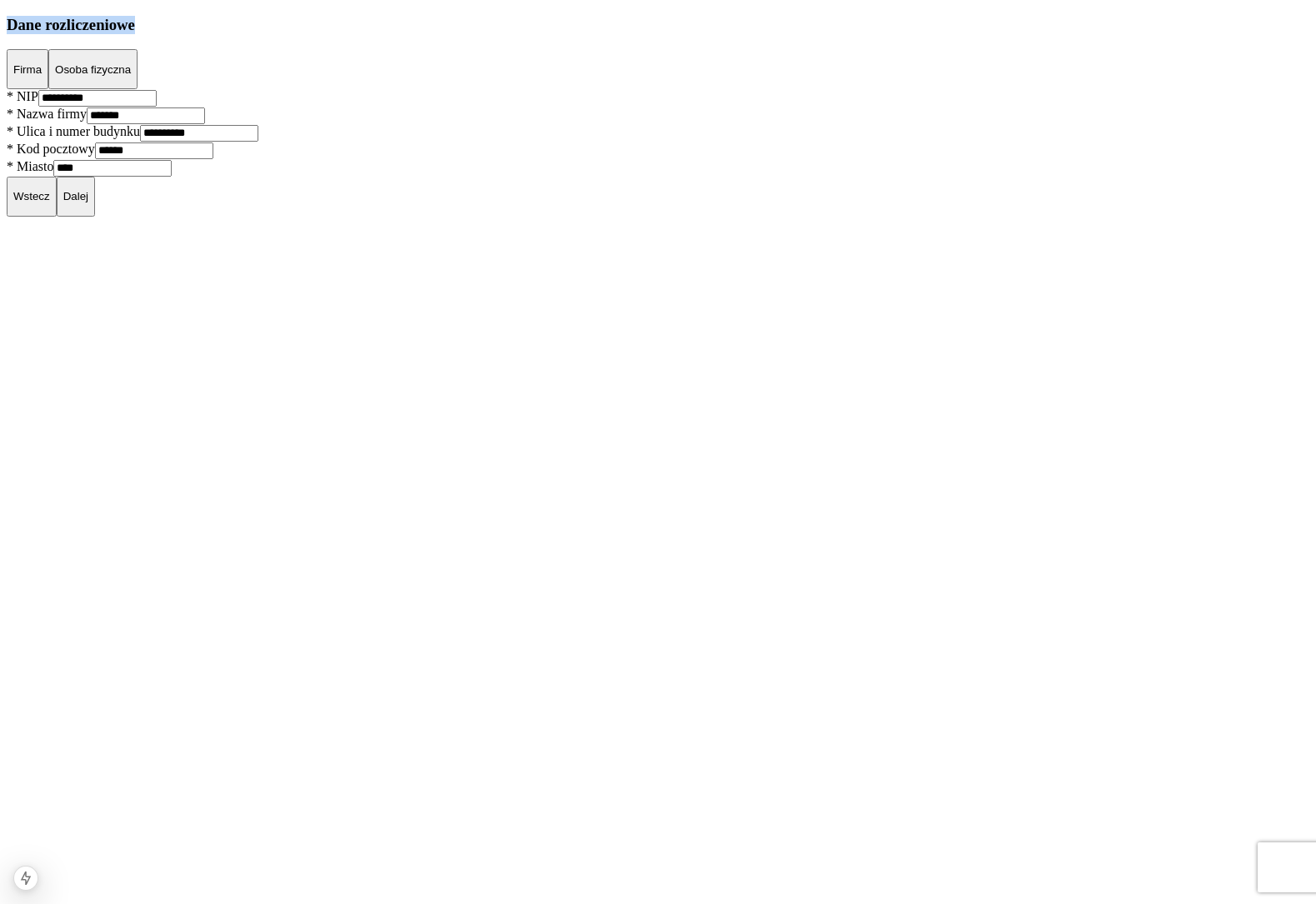
drag, startPoint x: 466, startPoint y: 188, endPoint x: 357, endPoint y: 184, distance: 109.1
click at [357, 34] on h3 "Dane rozliczeniowe" at bounding box center [657, 25] width 1303 height 19
click at [357, 34] on h3 "Dane rozliczeniowe" at bounding box center [657, 25] width 1303 height 19
drag, startPoint x: 357, startPoint y: 184, endPoint x: 436, endPoint y: 190, distance: 79.2
click at [436, 34] on h3 "Dane rozliczeniowe" at bounding box center [657, 25] width 1303 height 19
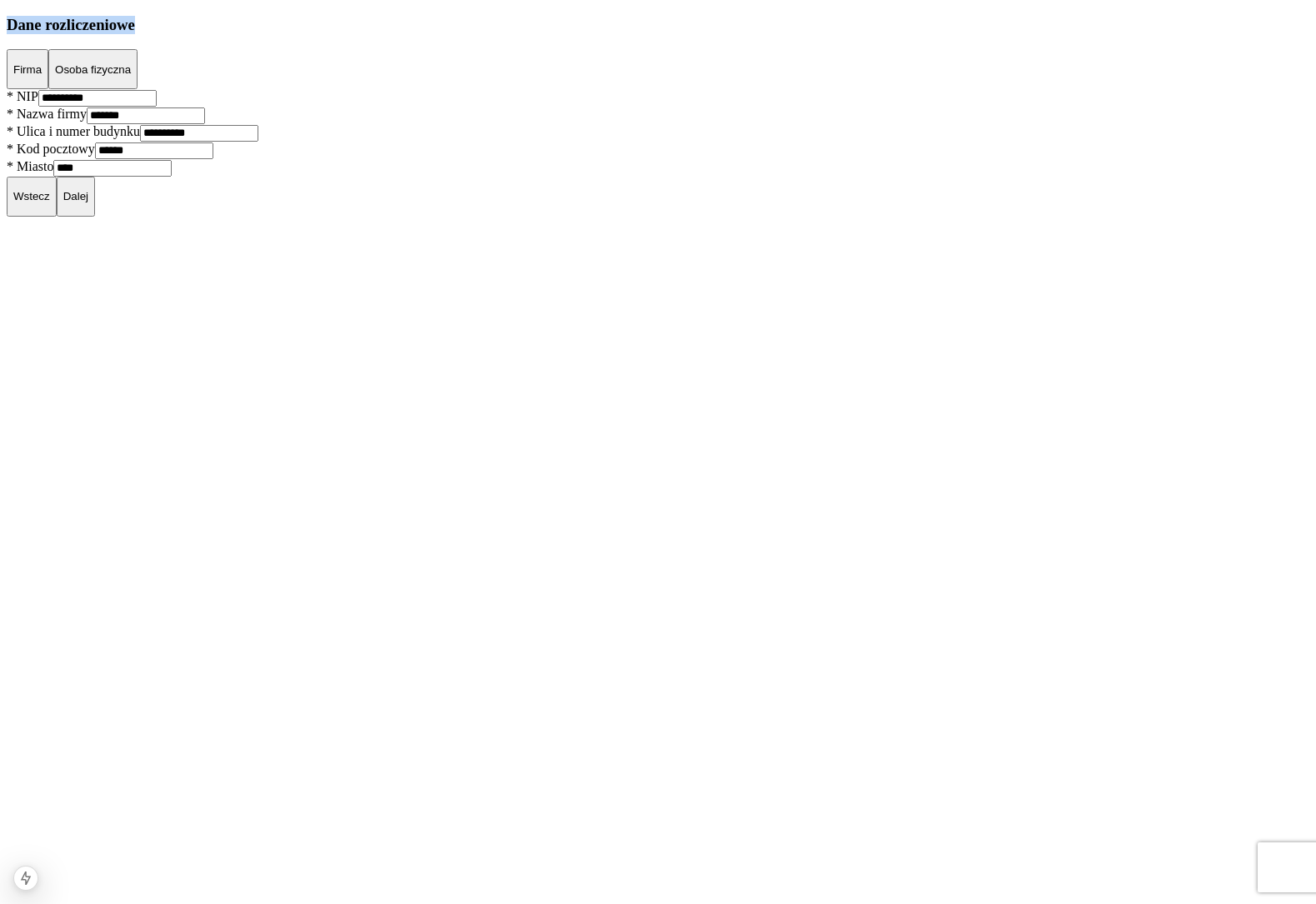
click at [445, 34] on h3 "Dane rozliczeniowe" at bounding box center [657, 25] width 1303 height 19
drag, startPoint x: 429, startPoint y: 192, endPoint x: 363, endPoint y: 185, distance: 66.4
click at [363, 34] on h3 "Dane rozliczeniowe" at bounding box center [657, 25] width 1303 height 19
click at [563, 34] on h3 "Dane rozliczeniowe" at bounding box center [657, 25] width 1303 height 19
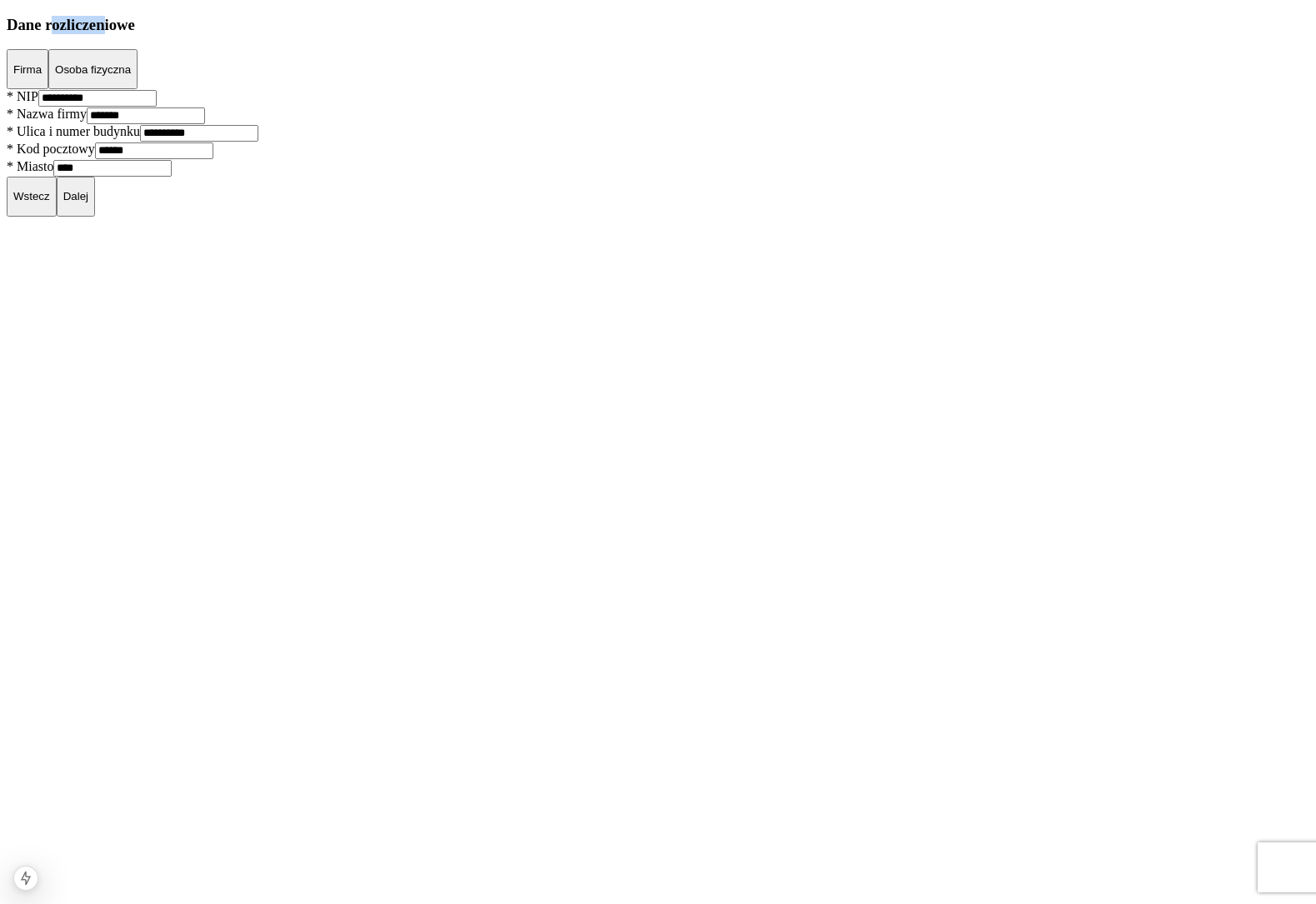
drag, startPoint x: 433, startPoint y: 172, endPoint x: 419, endPoint y: 170, distance: 14.1
click at [421, 34] on h3 "Dane rozliczeniowe" at bounding box center [657, 25] width 1303 height 19
drag, startPoint x: 419, startPoint y: 170, endPoint x: 377, endPoint y: 171, distance: 42.0
click at [418, 34] on h3 "Dane rozliczeniowe" at bounding box center [657, 25] width 1303 height 19
click at [373, 34] on h3 "Dane rozliczeniowe" at bounding box center [657, 25] width 1303 height 19
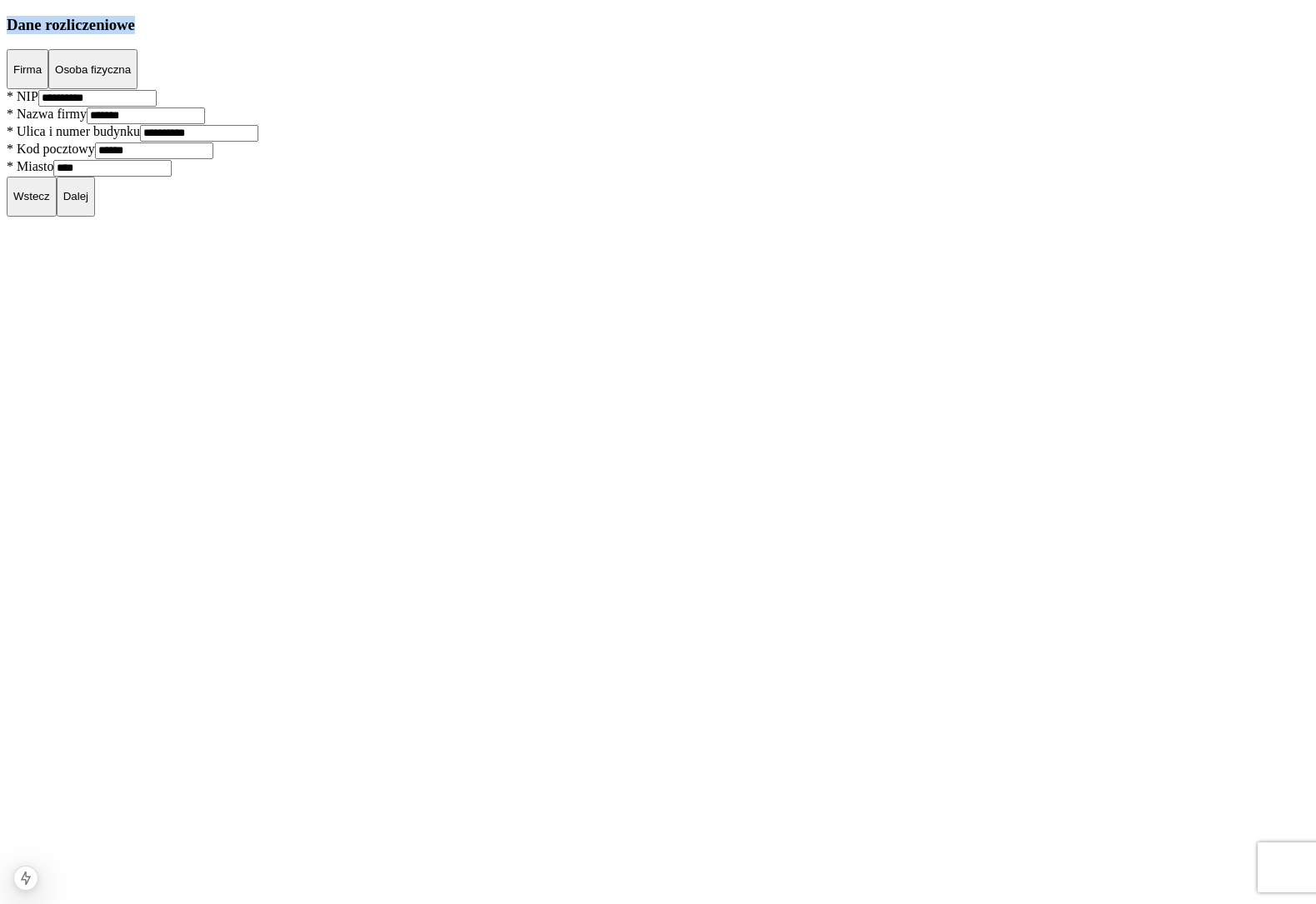
drag, startPoint x: 373, startPoint y: 175, endPoint x: 477, endPoint y: 183, distance: 104.3
click at [470, 34] on h3 "Dane rozliczeniowe" at bounding box center [657, 25] width 1303 height 19
click at [494, 34] on h3 "Dane rozliczeniowe" at bounding box center [657, 25] width 1303 height 19
drag, startPoint x: 494, startPoint y: 181, endPoint x: 343, endPoint y: 179, distance: 151.0
click at [343, 34] on h3 "Dane rozliczeniowe" at bounding box center [657, 25] width 1303 height 19
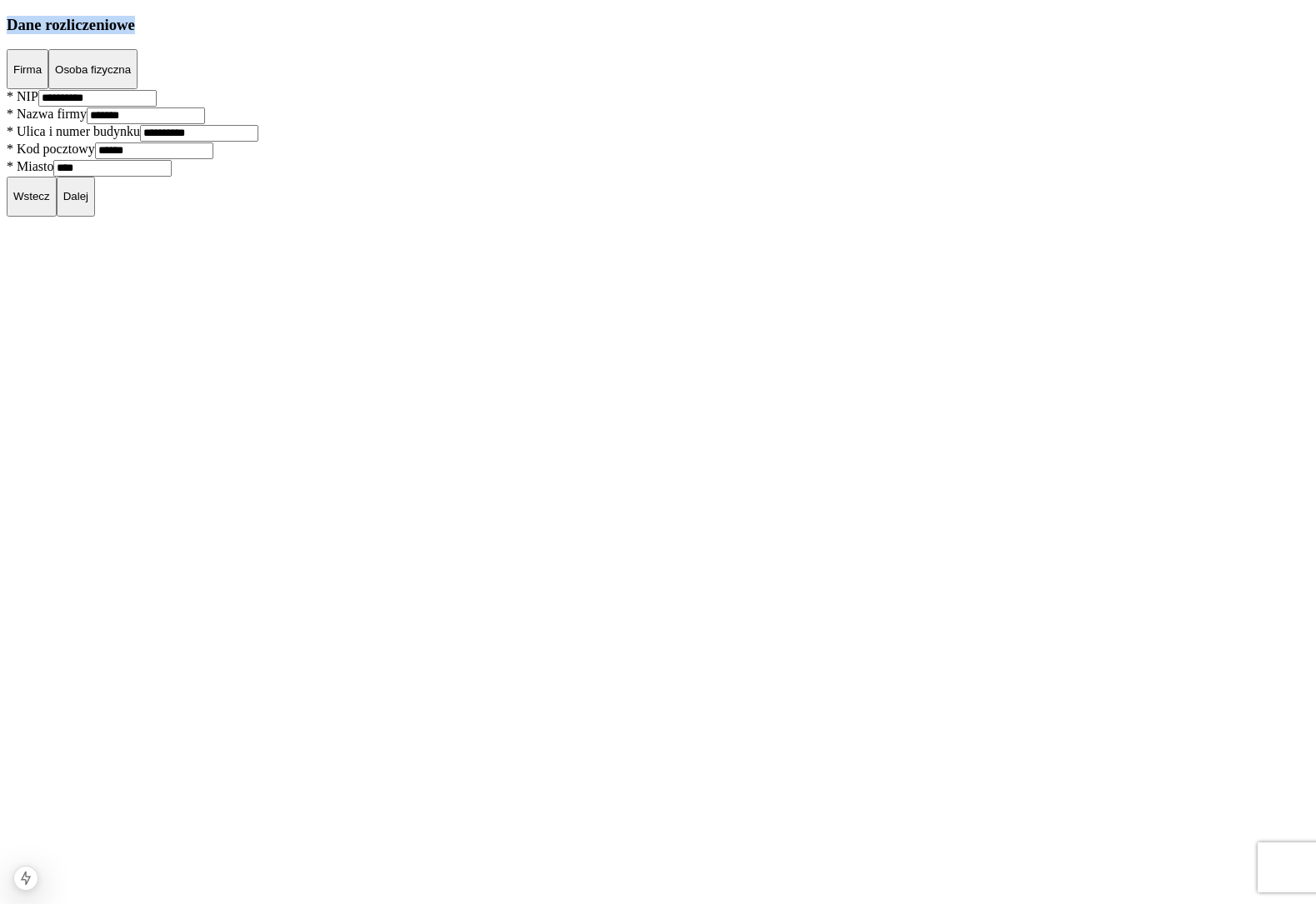
click at [366, 34] on h3 "Dane rozliczeniowe" at bounding box center [657, 25] width 1303 height 19
drag, startPoint x: 366, startPoint y: 179, endPoint x: 486, endPoint y: 176, distance: 120.0
click at [483, 34] on h3 "Dane rozliczeniowe" at bounding box center [657, 25] width 1303 height 19
click at [486, 34] on h3 "Dane rozliczeniowe" at bounding box center [657, 25] width 1303 height 19
drag, startPoint x: 476, startPoint y: 176, endPoint x: 398, endPoint y: 172, distance: 78.1
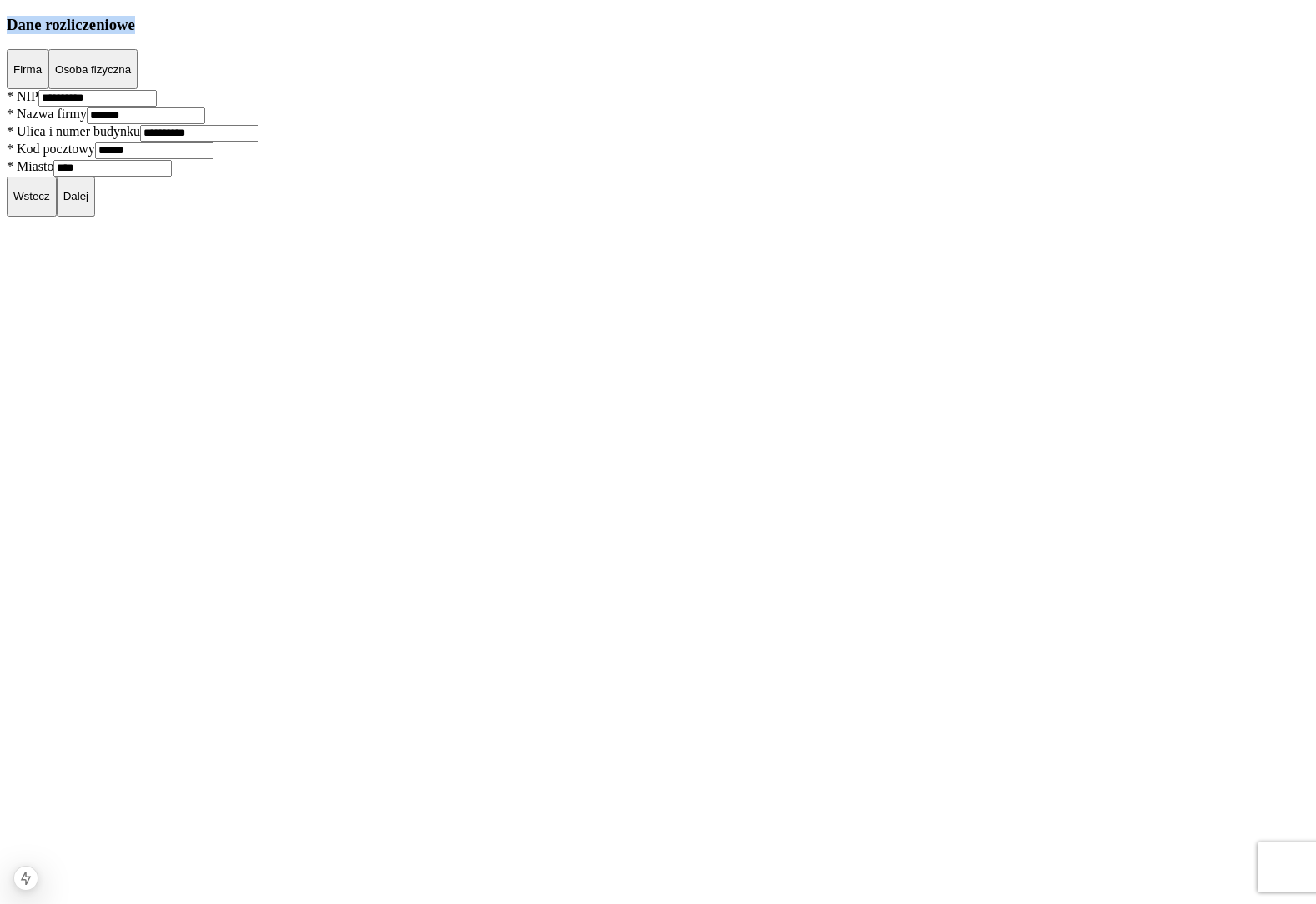
click at [398, 34] on h3 "Dane rozliczeniowe" at bounding box center [657, 25] width 1303 height 19
drag, startPoint x: 398, startPoint y: 172, endPoint x: 421, endPoint y: 173, distance: 23.0
click at [421, 34] on h3 "Dane rozliczeniowe" at bounding box center [657, 25] width 1303 height 19
click at [415, 34] on h3 "Dane rozliczeniowe" at bounding box center [657, 25] width 1303 height 19
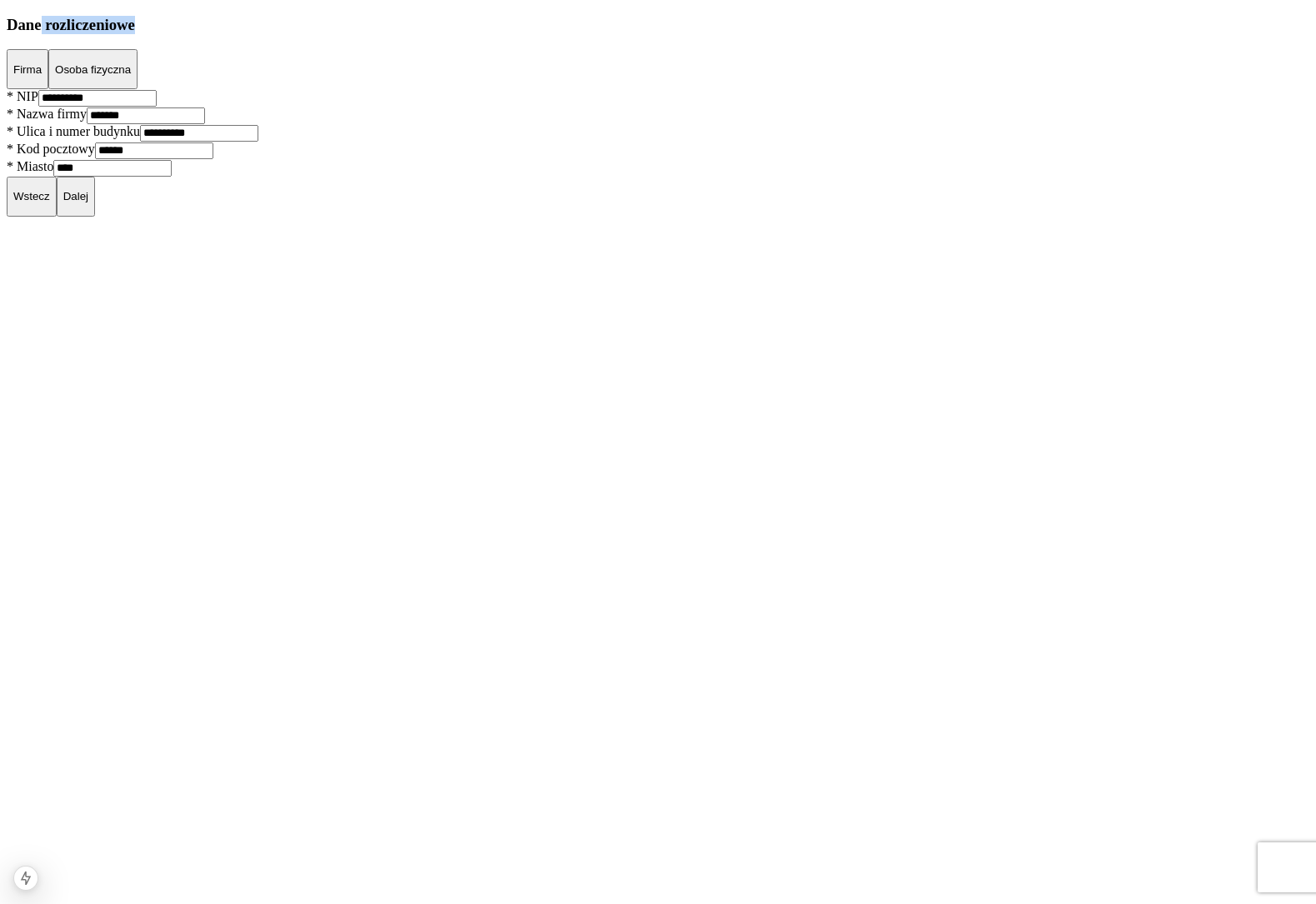
drag, startPoint x: 415, startPoint y: 174, endPoint x: 474, endPoint y: 174, distance: 59.0
click at [474, 34] on h3 "Dane rozliczeniowe" at bounding box center [657, 25] width 1303 height 19
drag, startPoint x: 478, startPoint y: 173, endPoint x: 459, endPoint y: 175, distance: 19.1
click at [477, 34] on h3 "Dane rozliczeniowe" at bounding box center [657, 25] width 1303 height 19
drag, startPoint x: 437, startPoint y: 176, endPoint x: 412, endPoint y: 175, distance: 25.0
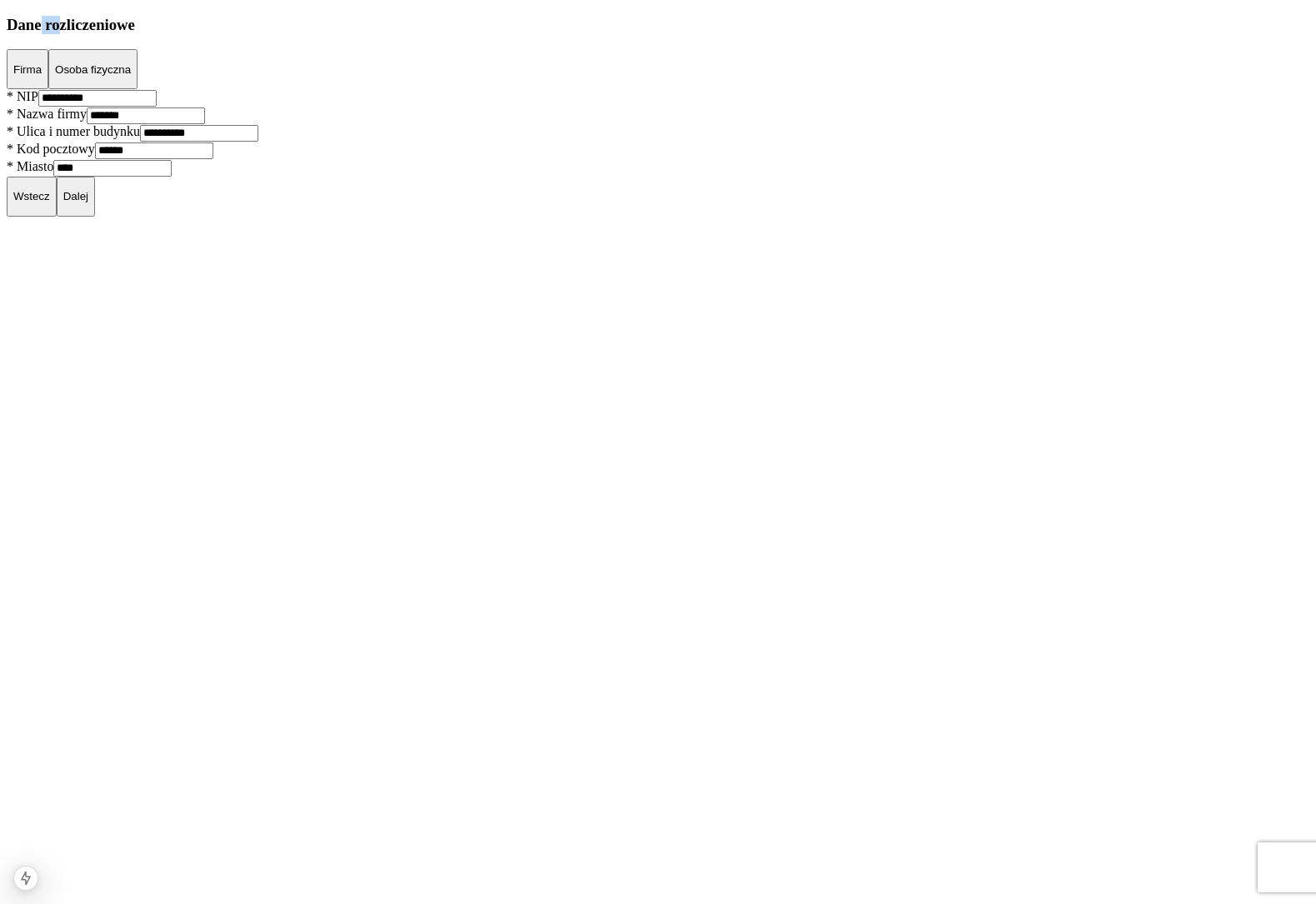
click at [412, 34] on h3 "Dane rozliczeniowe" at bounding box center [657, 25] width 1303 height 19
drag, startPoint x: 412, startPoint y: 175, endPoint x: 578, endPoint y: 179, distance: 166.0
click at [568, 34] on h3 "Dane rozliczeniowe" at bounding box center [657, 25] width 1303 height 19
click at [578, 34] on h3 "Dane rozliczeniowe" at bounding box center [657, 25] width 1303 height 19
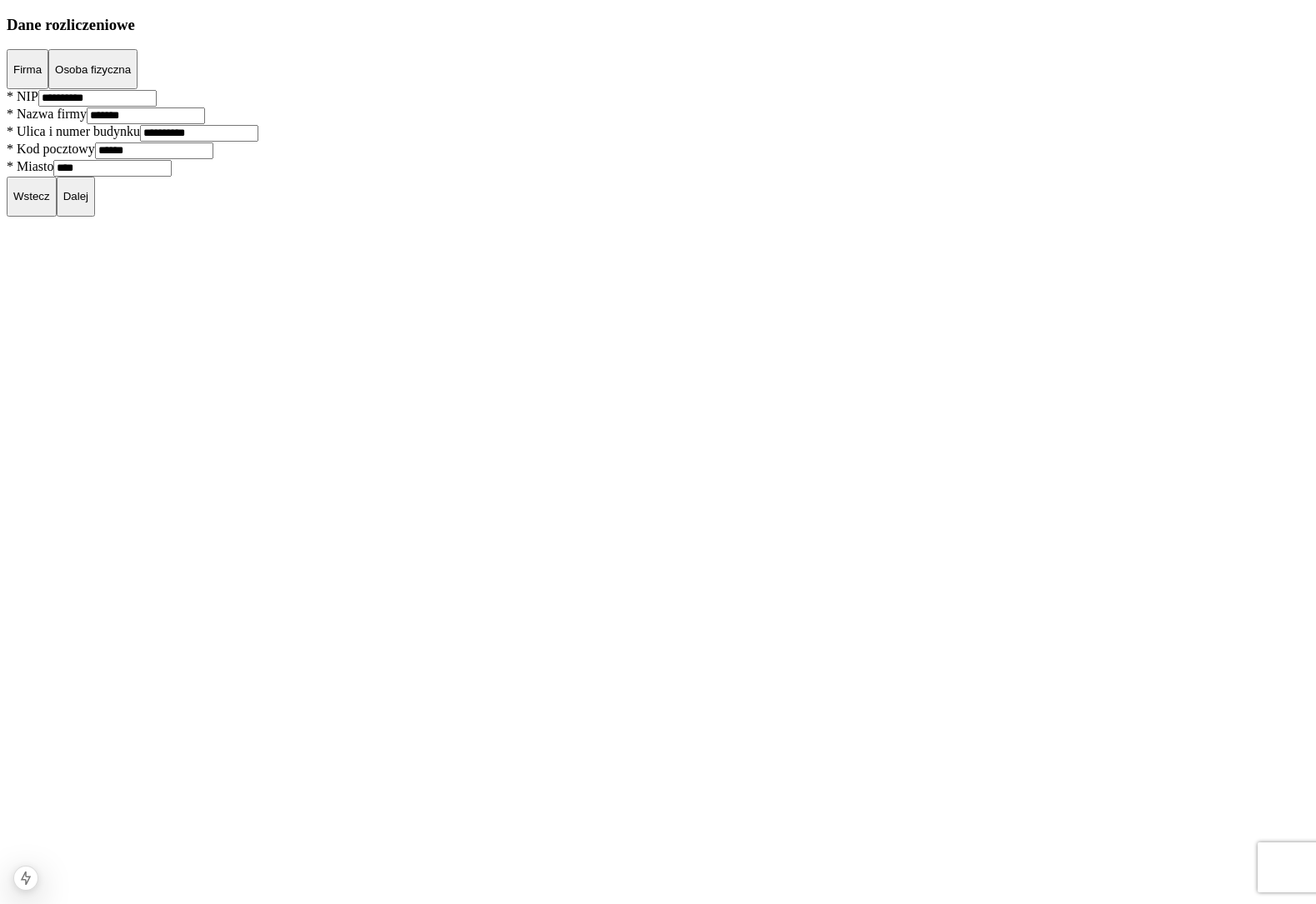
click at [88, 203] on p "Dalej" at bounding box center [76, 196] width 25 height 12
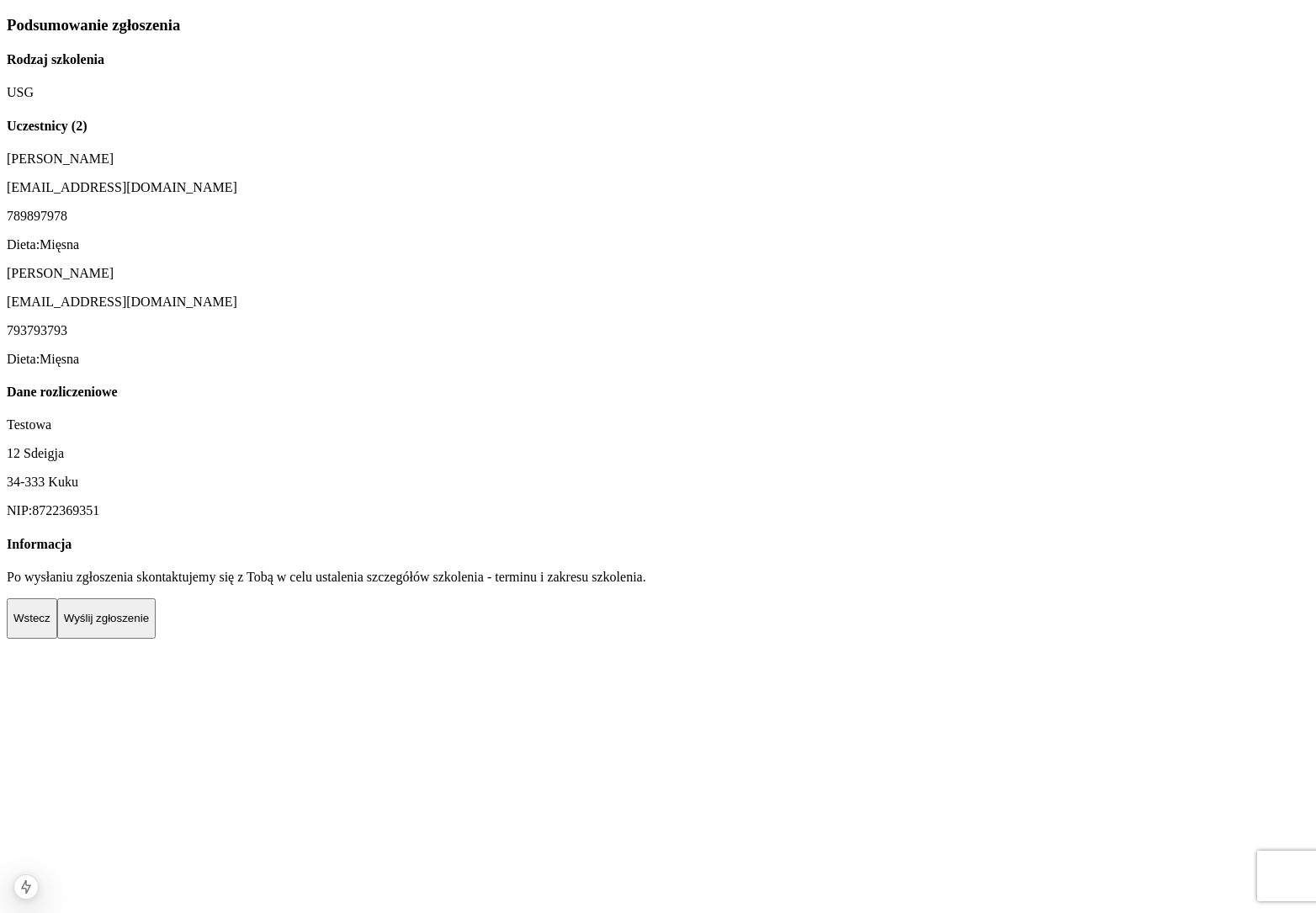
scroll to position [33, 0]
click at [149, 624] on p "Wyślij zgłoszenie" at bounding box center [106, 618] width 85 height 13
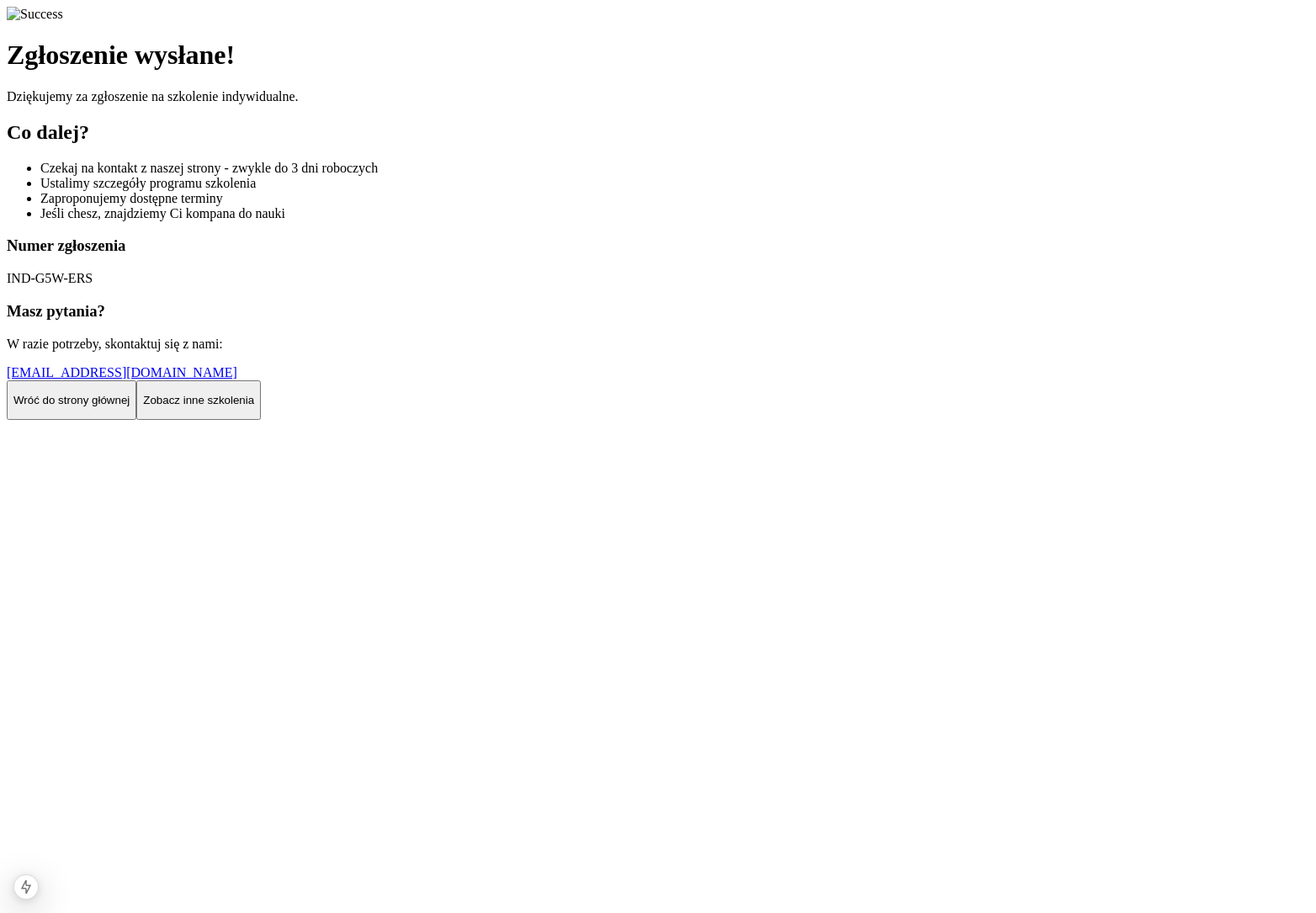
scroll to position [5, 0]
drag, startPoint x: 254, startPoint y: 891, endPoint x: 259, endPoint y: 870, distance: 21.6
click at [129, 407] on p "Wróć do strony głównej" at bounding box center [71, 400] width 116 height 13
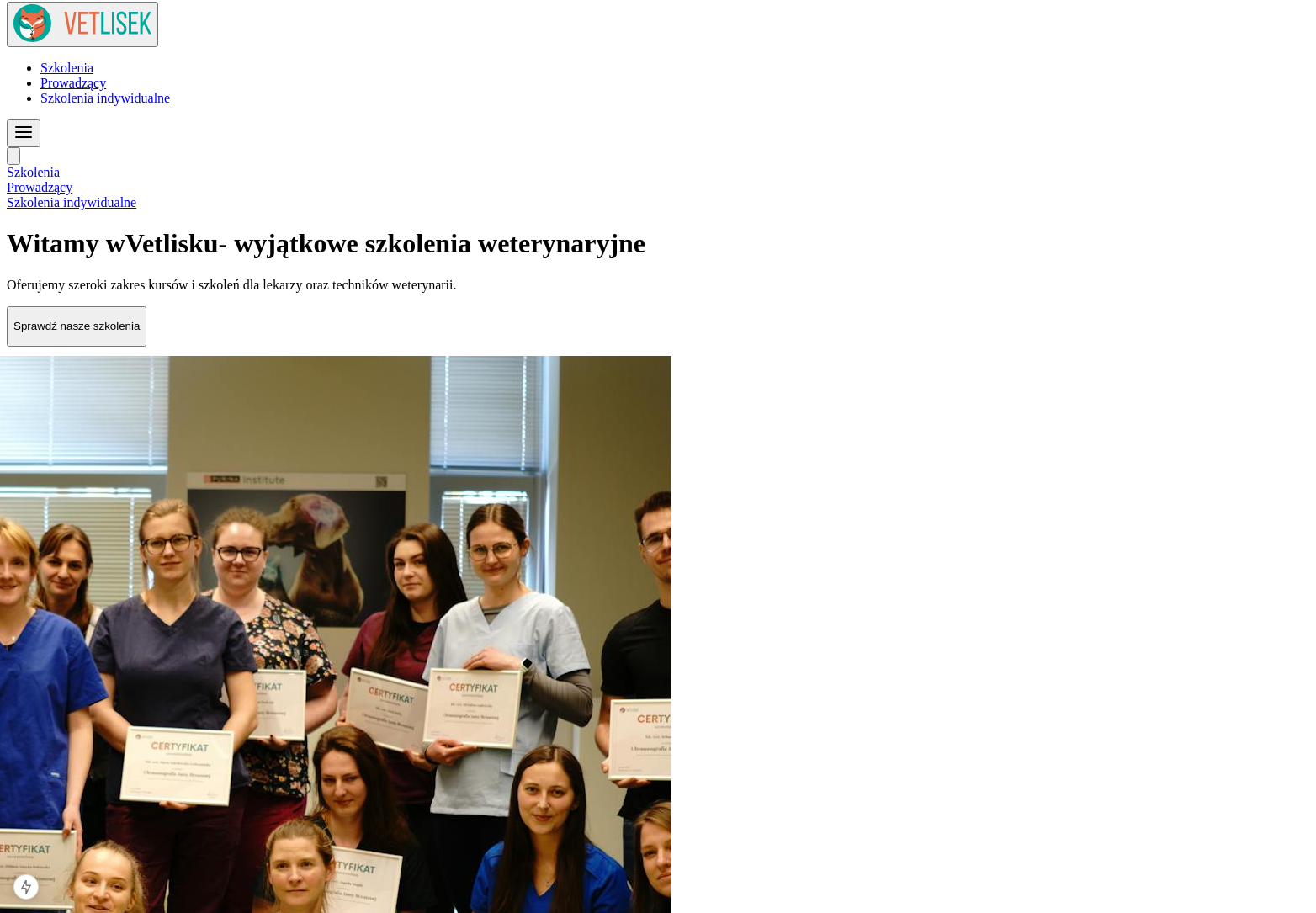
click at [536, 41] on header "Szkolenia Prowadzący Szkolenia indywidualne Szkolenia Prowadzący Szkolenia indy…" at bounding box center [657, 106] width 1303 height 208
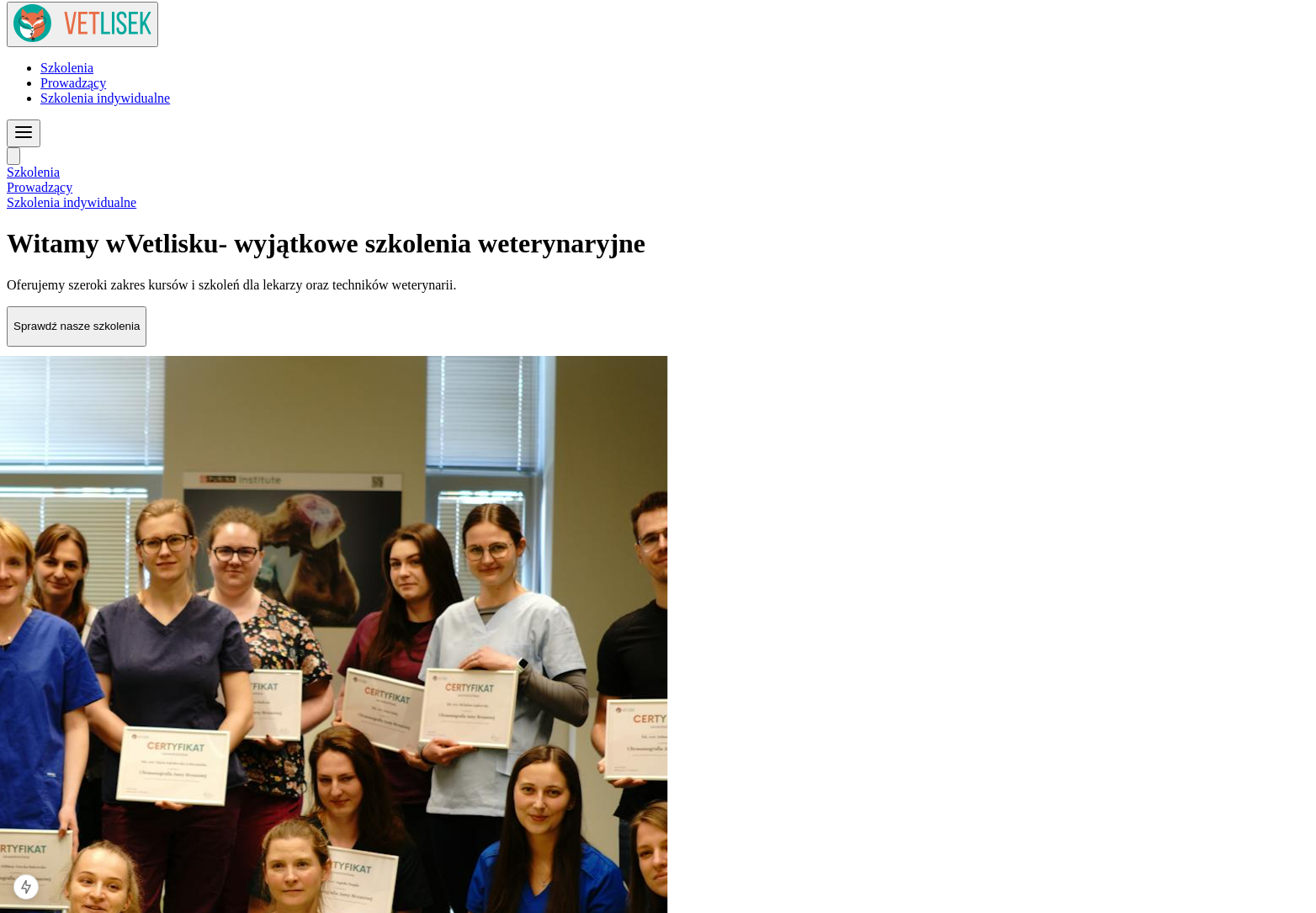
click at [170, 91] on span "Szkolenia indywidualne" at bounding box center [105, 98] width 129 height 14
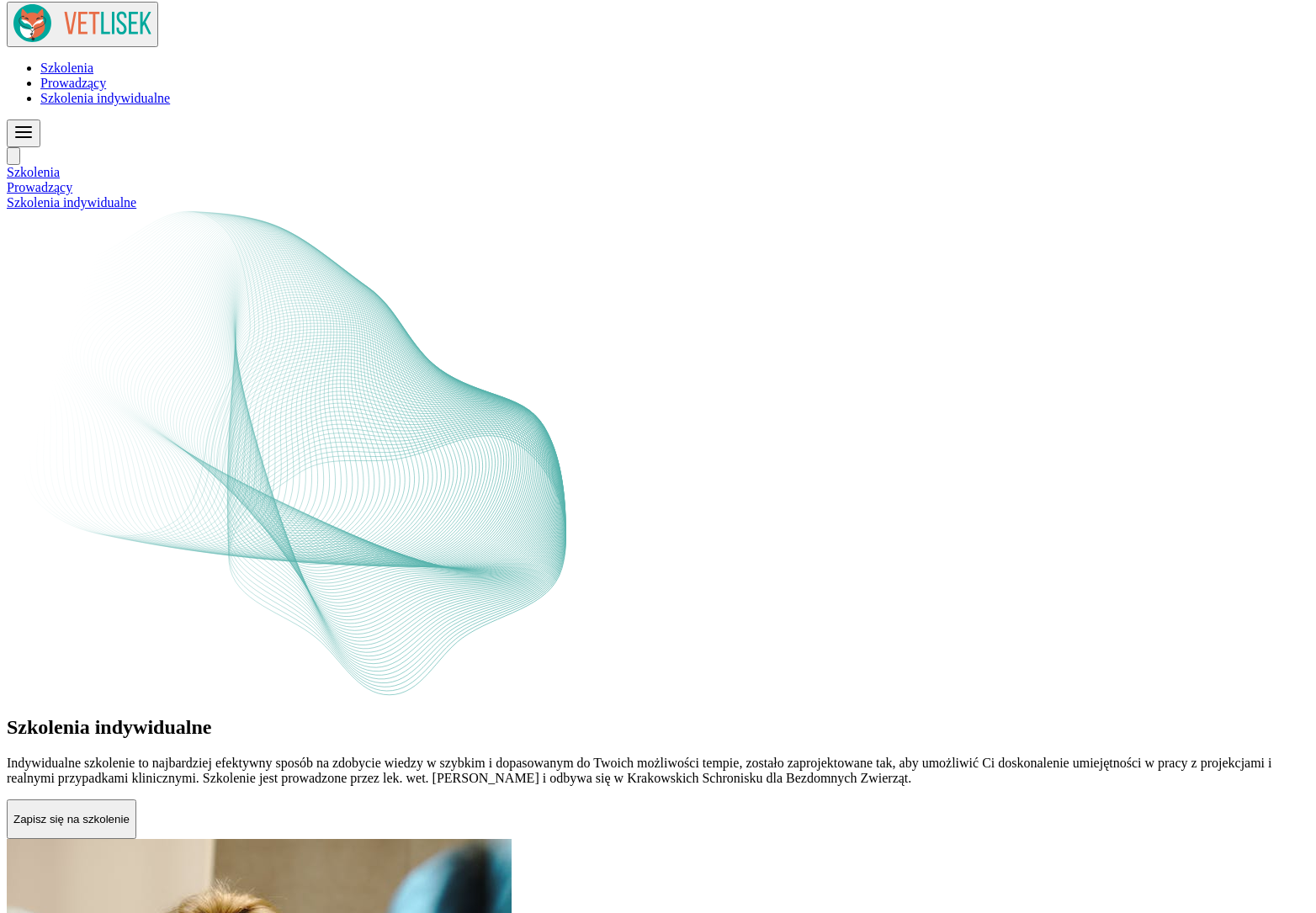
click at [129, 812] on p "Zapisz się na szkolenie" at bounding box center [71, 819] width 116 height 13
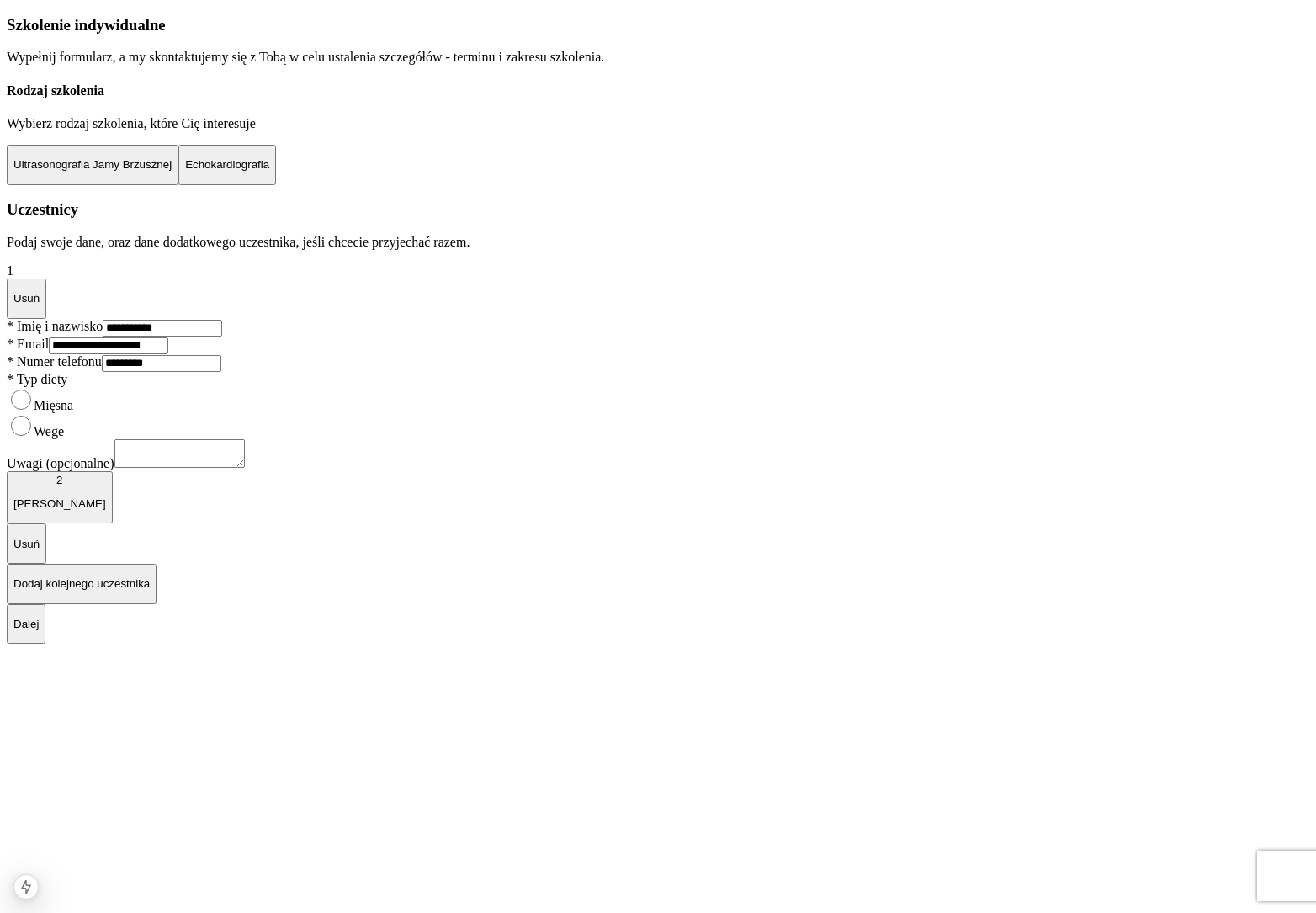
scroll to position [493, 0]
click at [106, 510] on div "[DATE][PERSON_NAME]" at bounding box center [59, 492] width 92 height 36
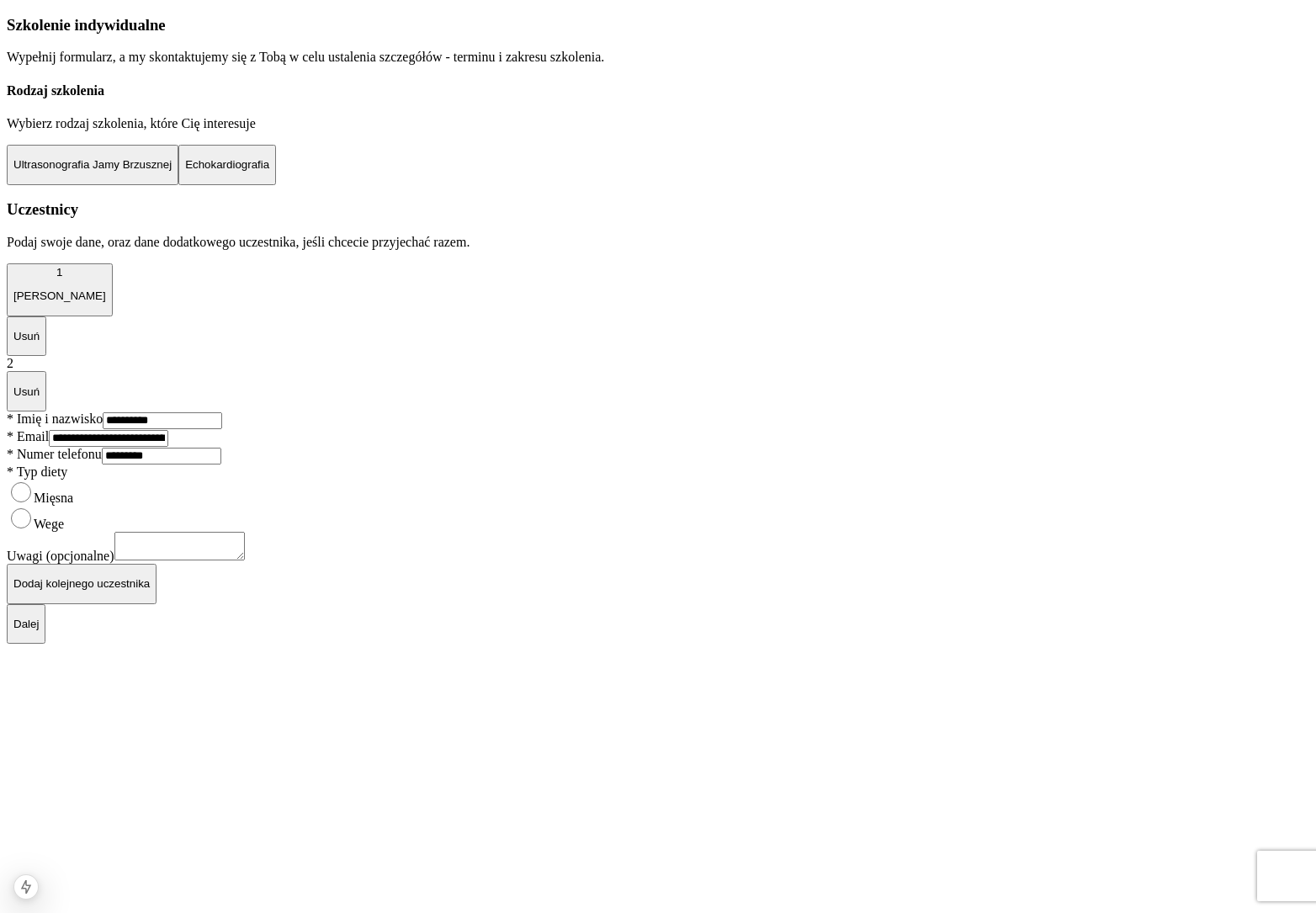
click at [222, 412] on input "**********" at bounding box center [162, 420] width 119 height 17
type input "**********"
click at [46, 645] on button "Dalej" at bounding box center [25, 624] width 39 height 40
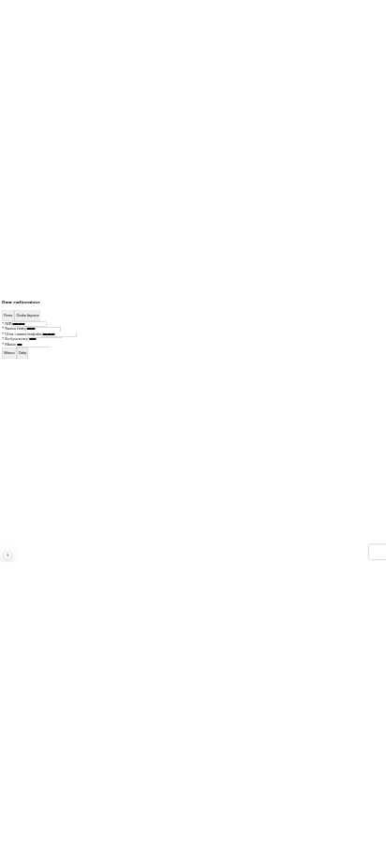
scroll to position [0, 0]
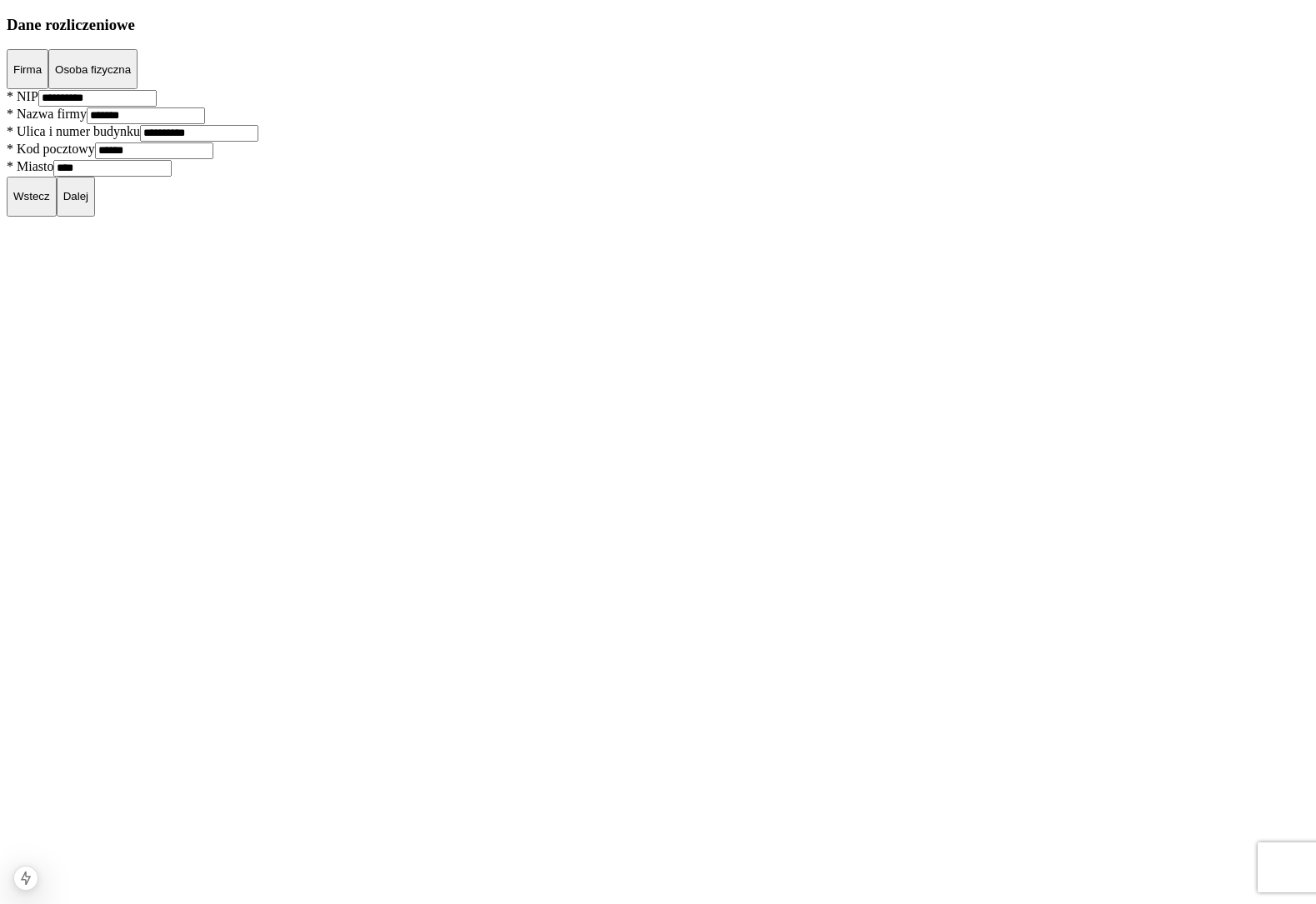
click at [88, 203] on p "Dalej" at bounding box center [76, 196] width 25 height 12
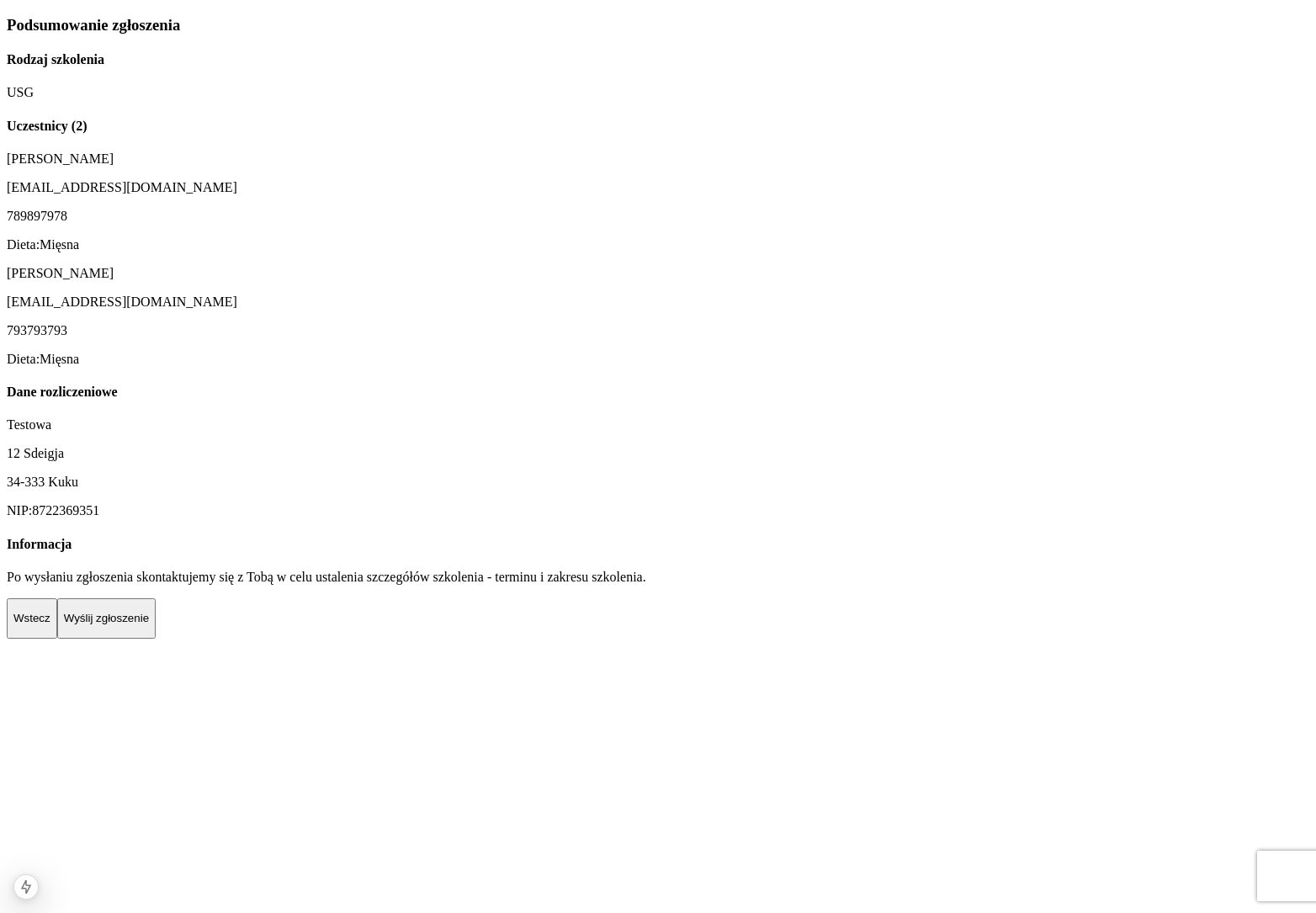
click at [149, 624] on p "Wyślij zgłoszenie" at bounding box center [106, 618] width 85 height 13
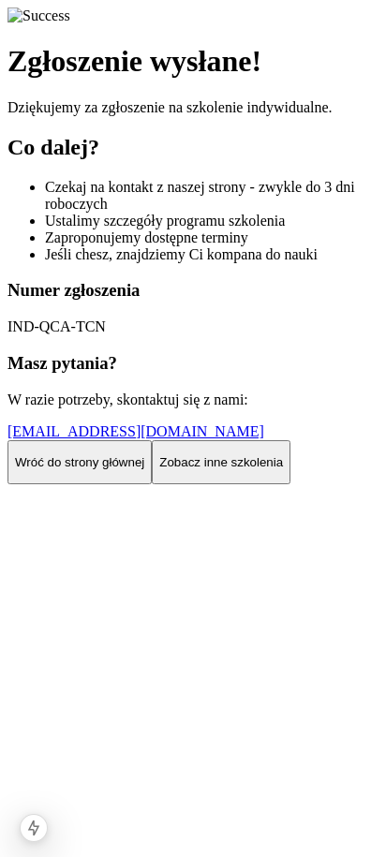
scroll to position [6, 0]
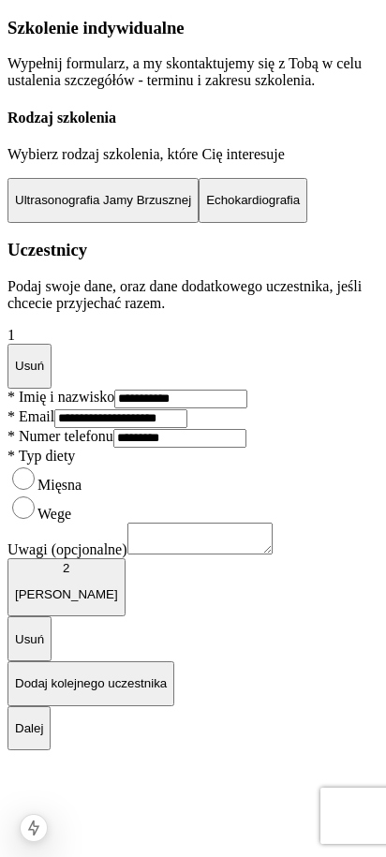
scroll to position [604, 0]
click at [43, 736] on p "Dalej" at bounding box center [29, 729] width 28 height 14
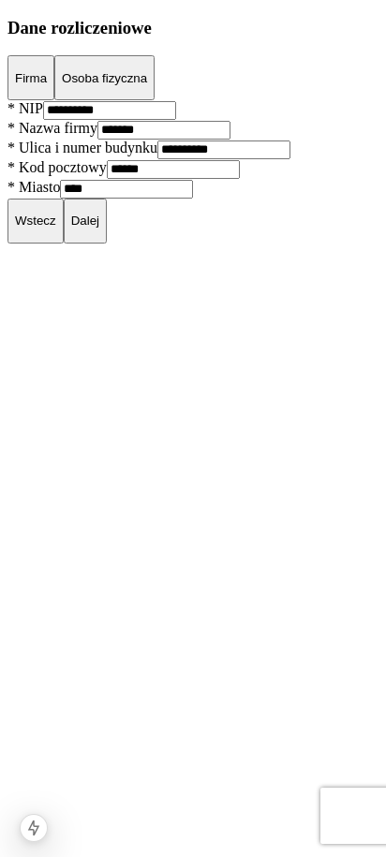
click at [99, 228] on p "Dalej" at bounding box center [85, 221] width 28 height 14
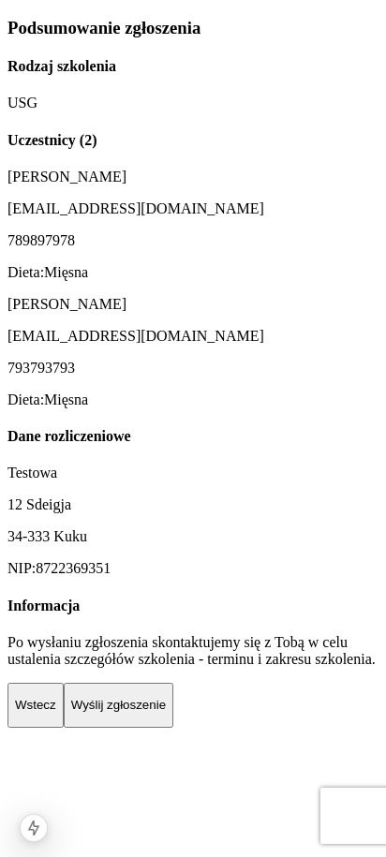
scroll to position [141, 0]
click at [166, 712] on p "Wyślij zgłoszenie" at bounding box center [118, 705] width 95 height 14
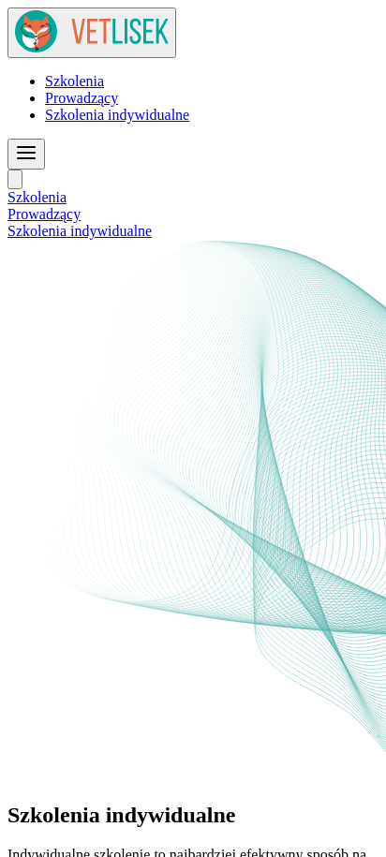
scroll to position [6, 0]
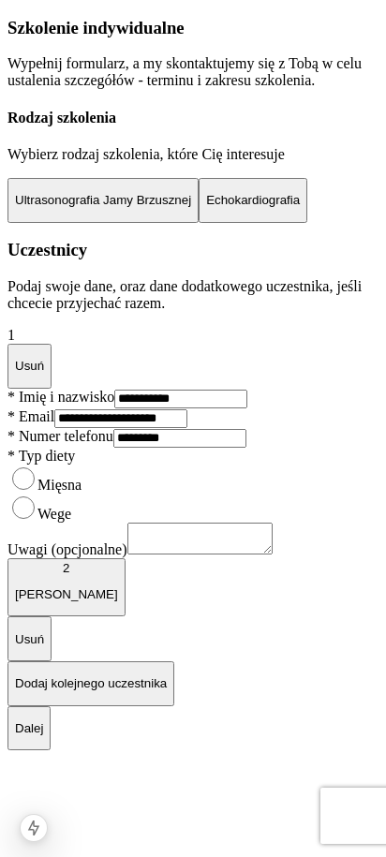
click at [231, 223] on button "Echokardiografia" at bounding box center [253, 200] width 109 height 45
click at [160, 223] on button "Ultrasonografia Jamy Brzusznej" at bounding box center [102, 200] width 191 height 45
click at [43, 736] on p "Dalej" at bounding box center [29, 729] width 28 height 14
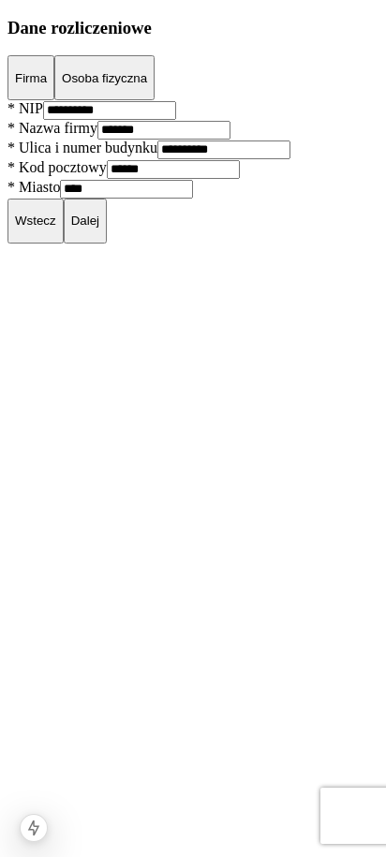
click at [99, 228] on p "Dalej" at bounding box center [85, 221] width 28 height 14
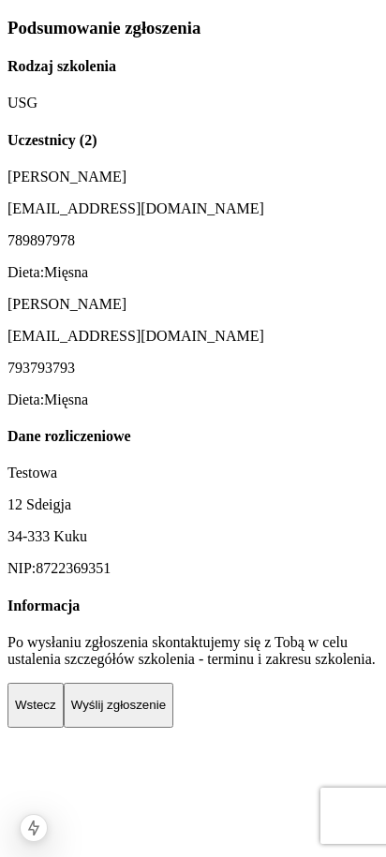
scroll to position [36, 0]
click at [166, 712] on p "Wyślij zgłoszenie" at bounding box center [118, 705] width 95 height 14
